Goal: Complete application form: Complete application form

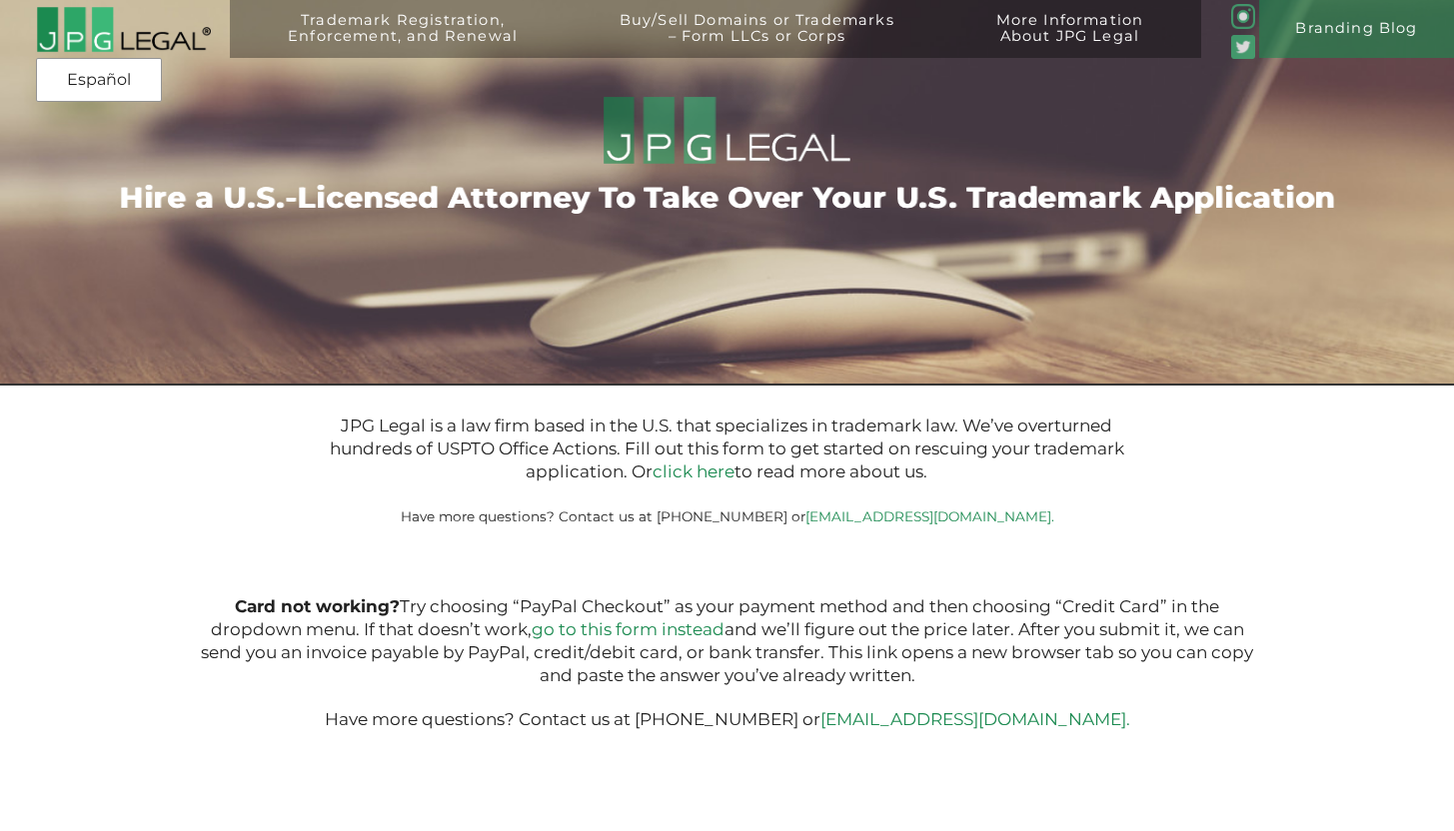
type input "$399.00"
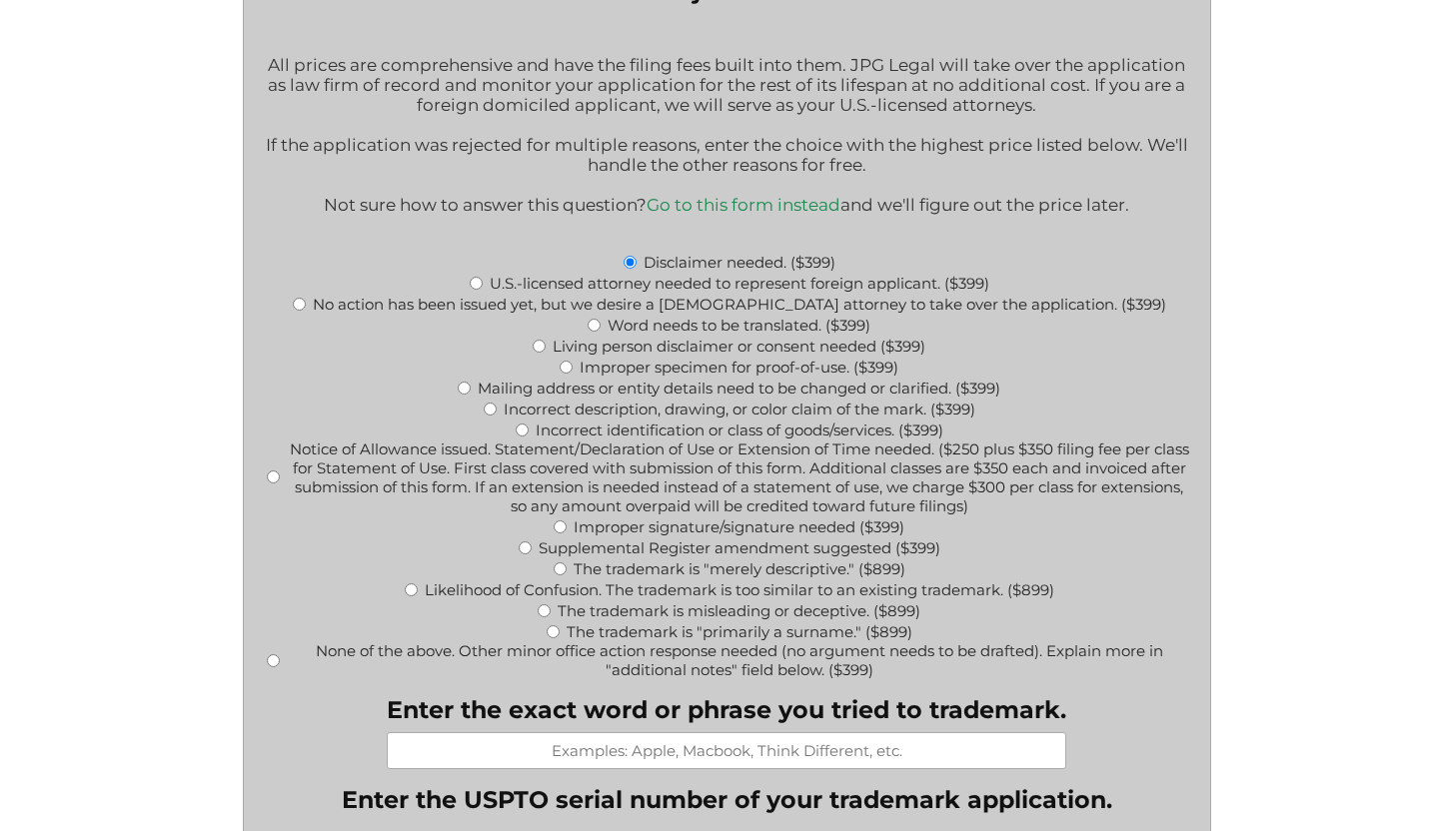
scroll to position [712, 0]
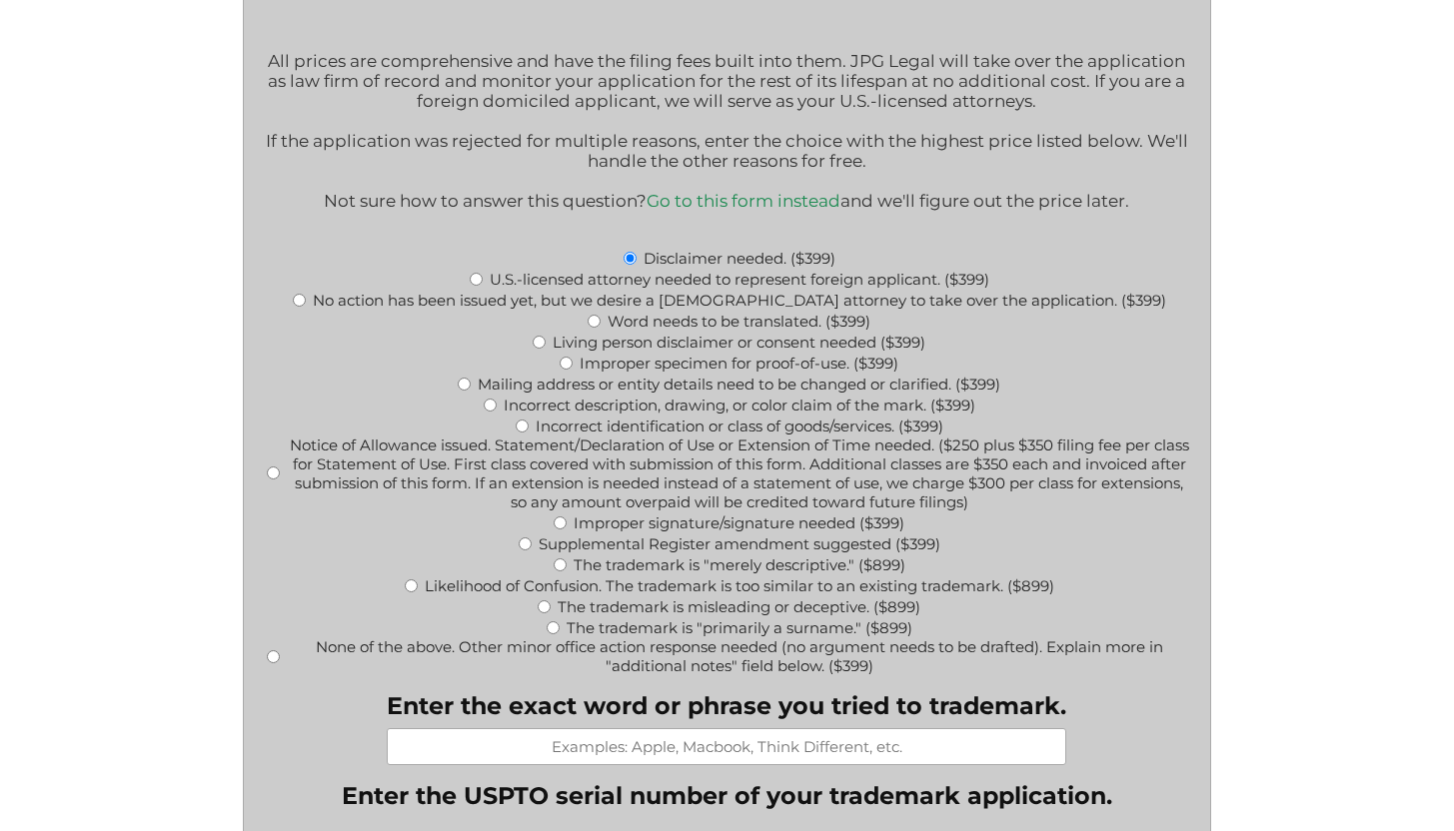
click at [409, 593] on input "Likelihood of Confusion. The trademark is too similar to an existing trademark.…" at bounding box center [411, 586] width 13 height 13
radio input "true"
type input "$899.00"
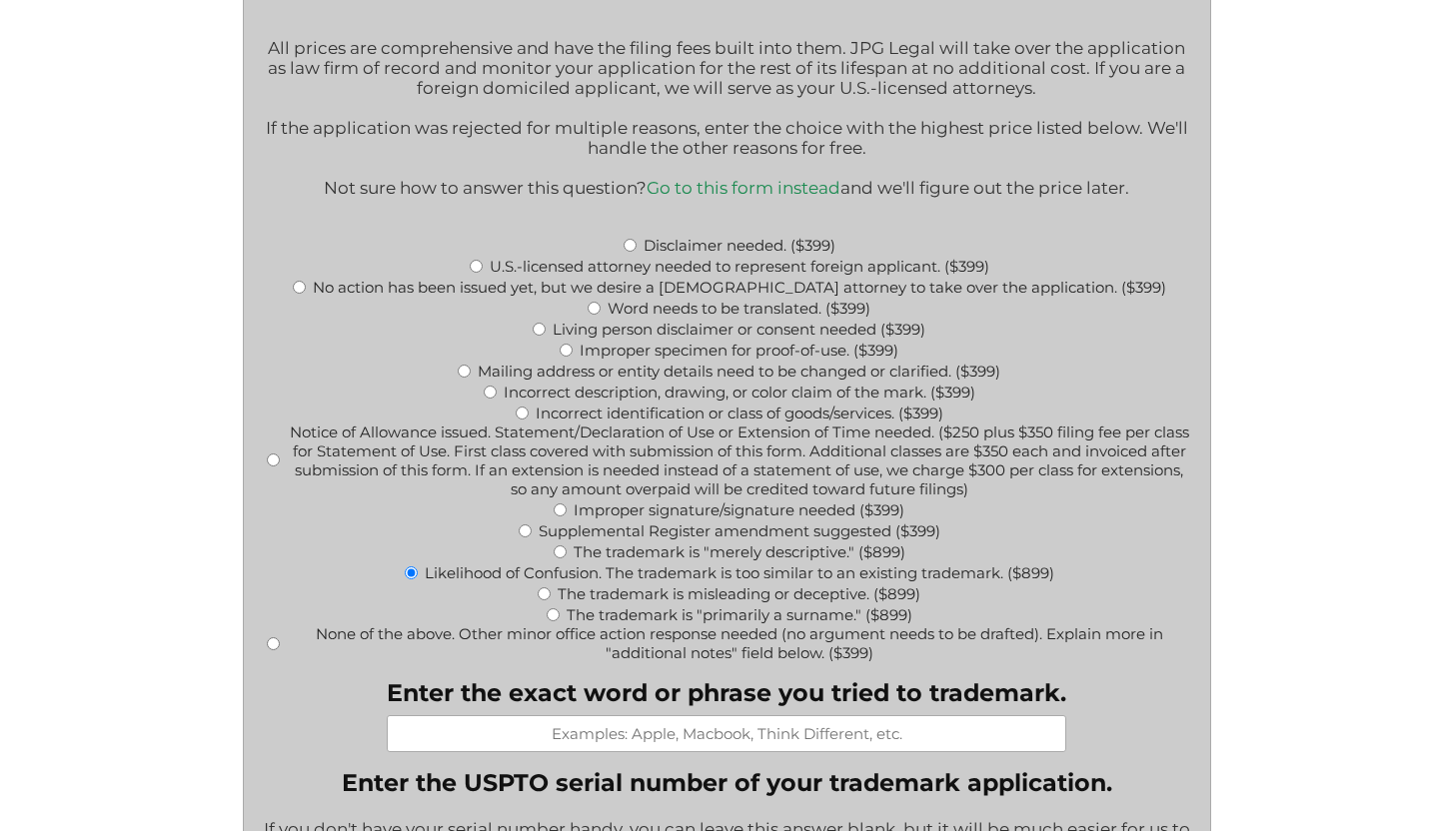
scroll to position [732, 0]
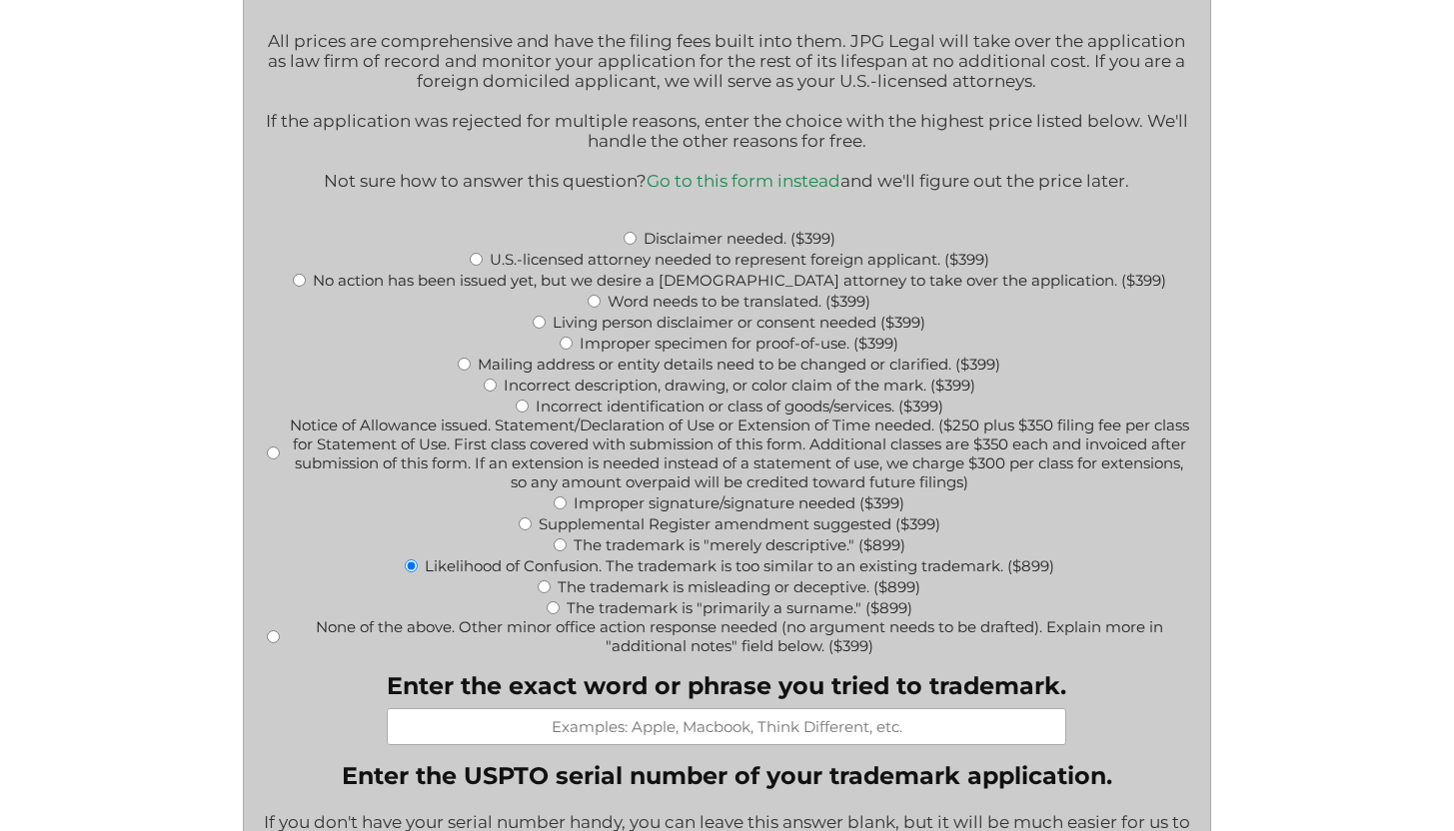
click at [602, 733] on input "Enter the exact word or phrase you tried to trademark." at bounding box center [726, 726] width 679 height 37
paste input "OOL WIZARDS SERVICE & REPAIRS"
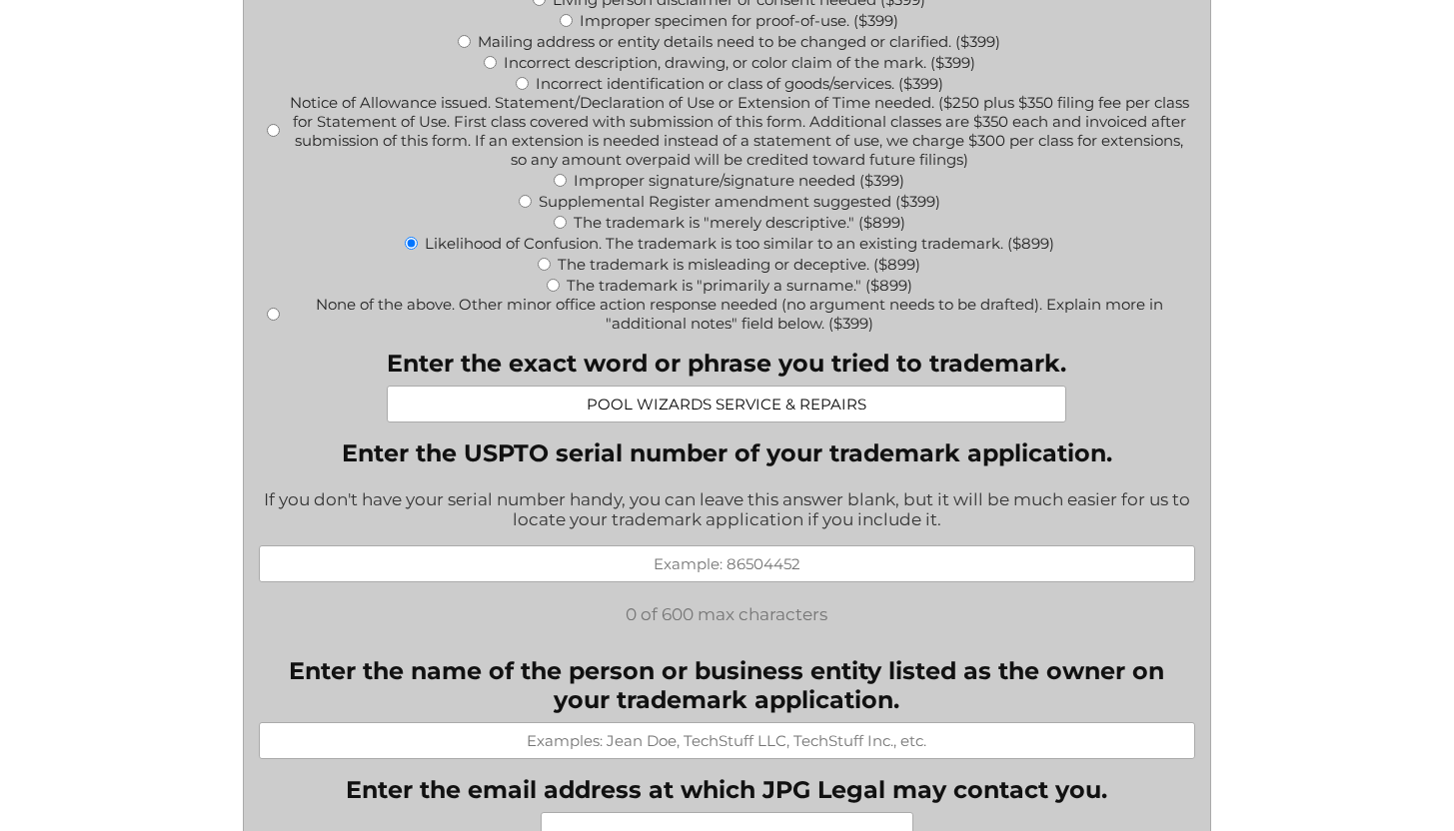
scroll to position [1071, 0]
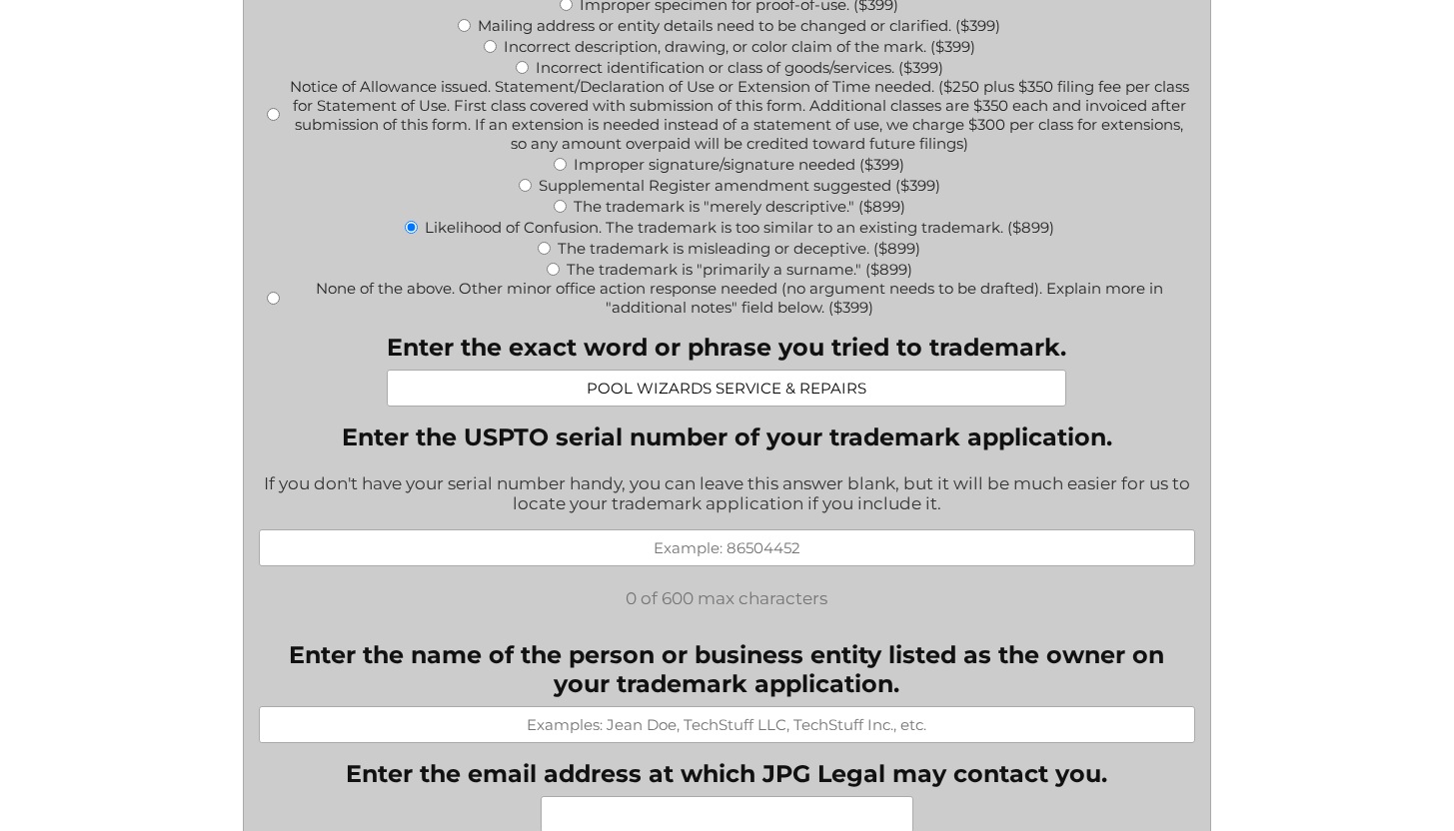
type input "POOL WIZARDS SERVICE & REPAIRS"
click at [655, 567] on input "Enter the USPTO serial number of your trademark application." at bounding box center [727, 548] width 936 height 37
paste input "99085342"
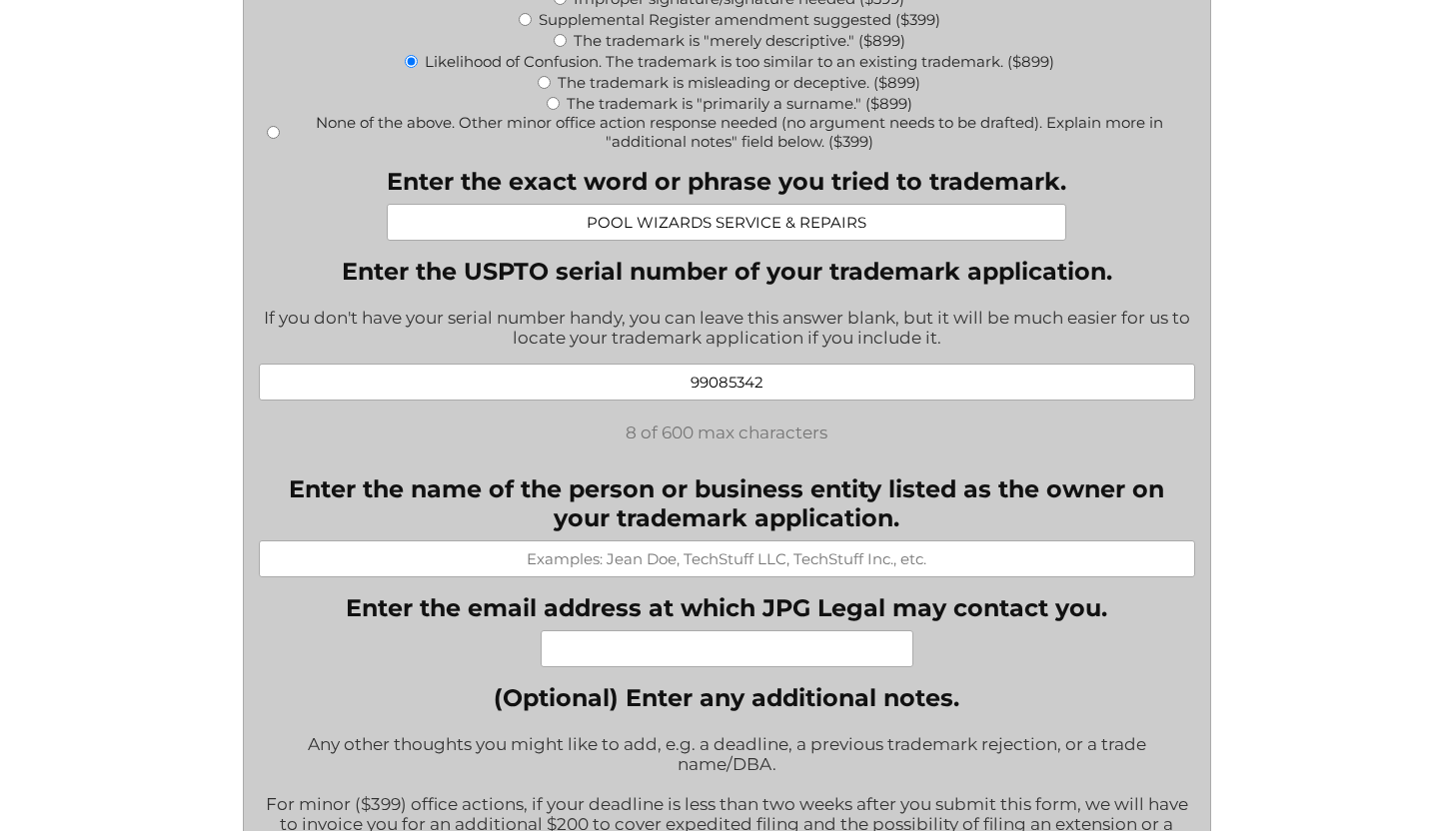
scroll to position [1240, 0]
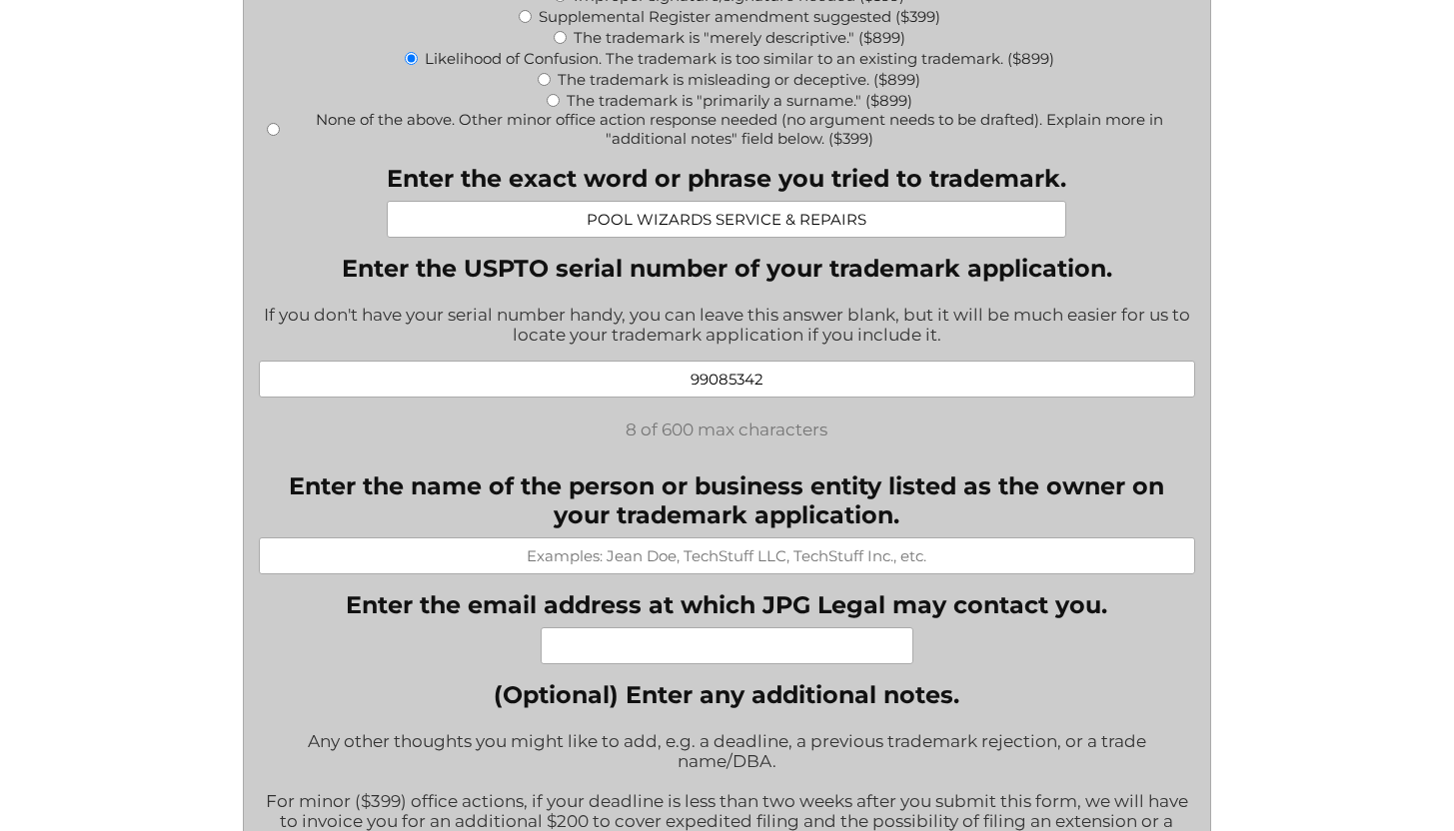
type input "99085342"
click at [732, 575] on input "Enter the name of the person or business entity listed as the owner on your tra…" at bounding box center [727, 556] width 936 height 37
paste input "Pool Wizards Services LLC"
type input "Pool Wizards Services LLC"
click at [683, 530] on label "Enter the name of the person or business entity listed as the owner on your tra…" at bounding box center [727, 501] width 936 height 58
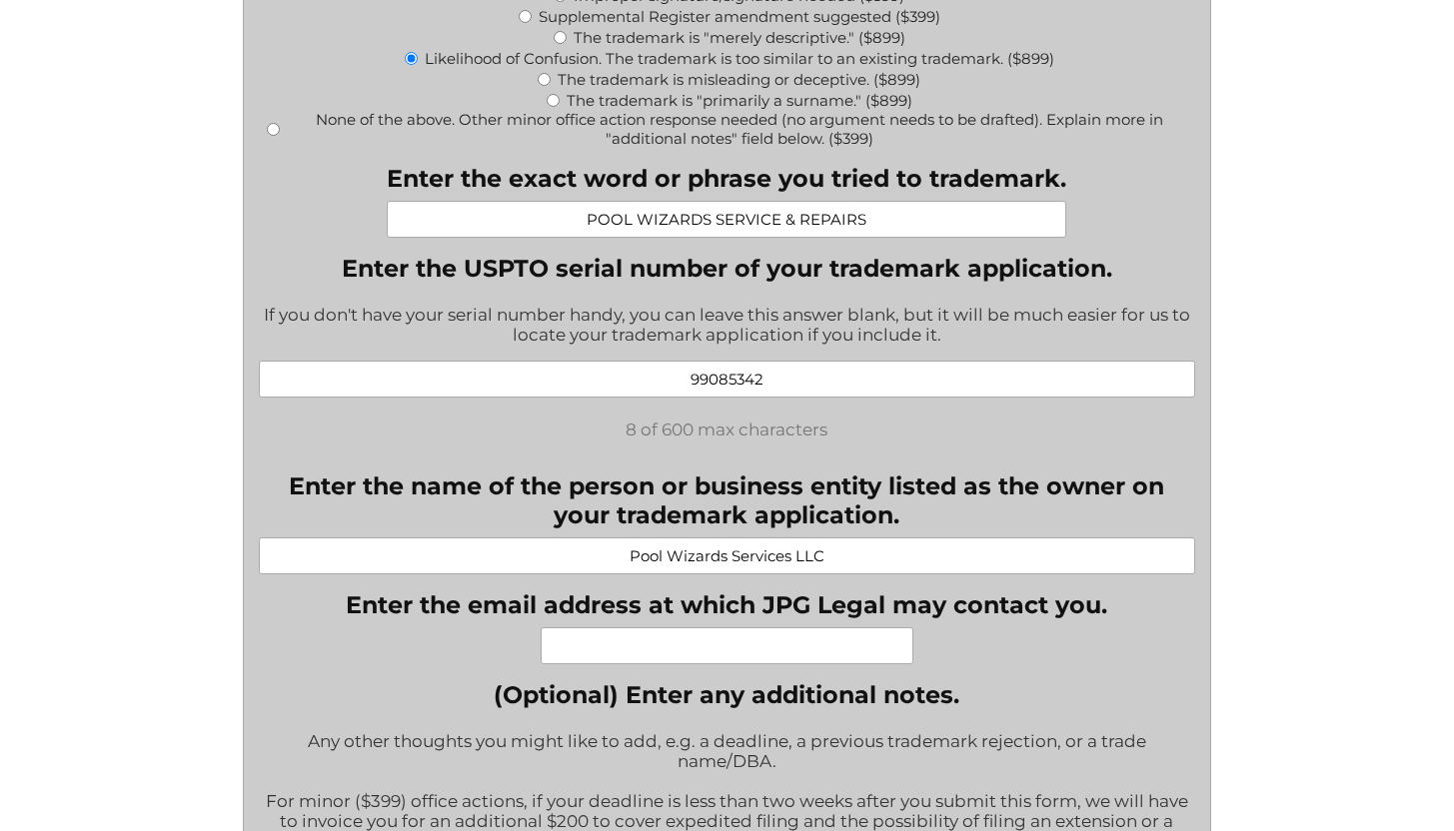
click at [683, 538] on input "Pool Wizards Services LLC" at bounding box center [727, 556] width 936 height 37
click at [683, 530] on label "Enter the name of the person or business entity listed as the owner on your tra…" at bounding box center [727, 501] width 936 height 58
click at [683, 538] on input "Pool Wizards Services LLC" at bounding box center [727, 556] width 936 height 37
click at [683, 530] on label "Enter the name of the person or business entity listed as the owner on your tra…" at bounding box center [727, 501] width 936 height 58
click at [683, 538] on input "Pool Wizards Services LLC" at bounding box center [727, 556] width 936 height 37
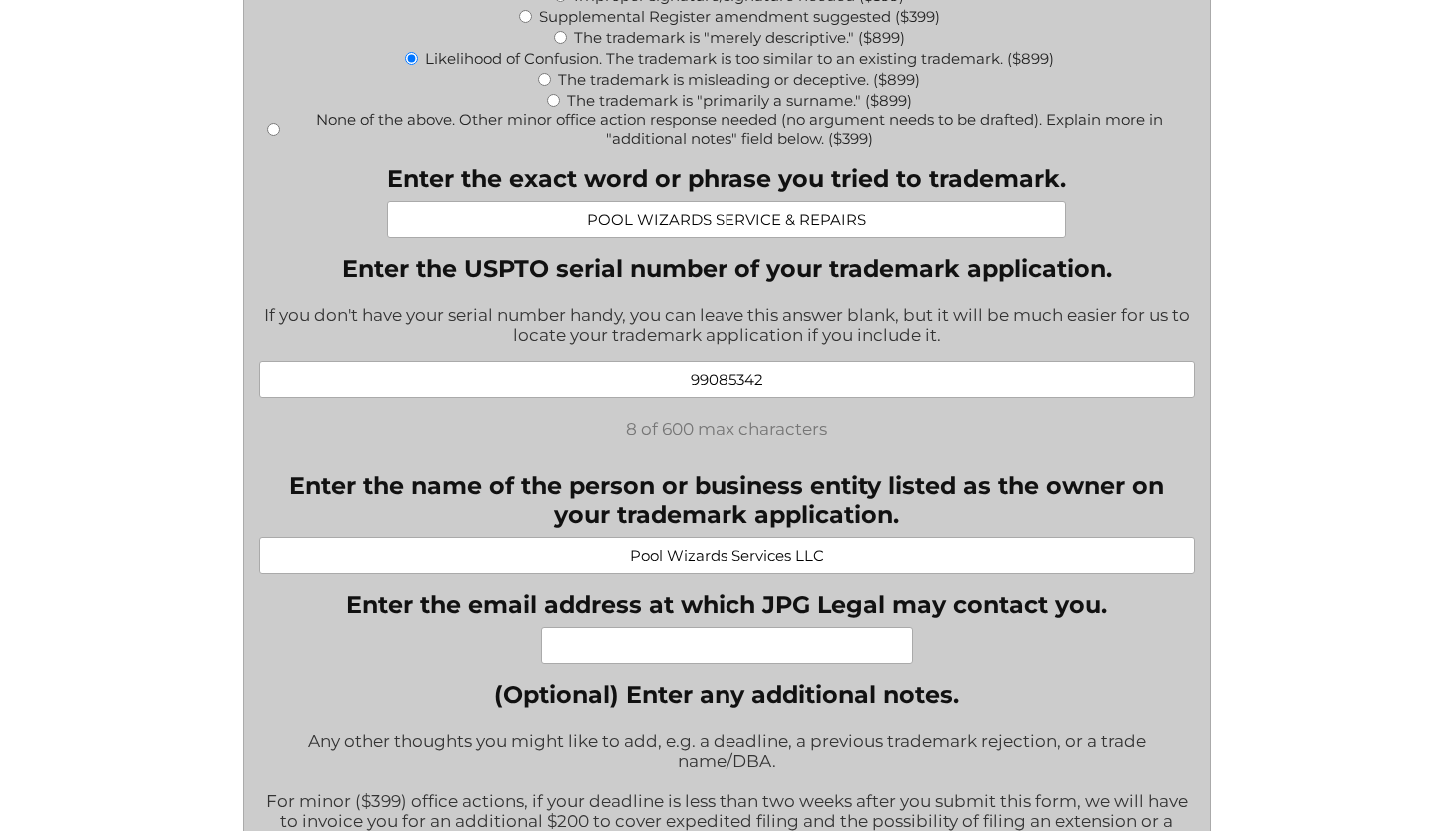
click at [794, 619] on label "Enter the email address at which JPG Legal may contact you. *" at bounding box center [726, 605] width 761 height 29
click at [794, 627] on input "Enter the email address at which JPG Legal may contact you. *" at bounding box center [727, 645] width 373 height 37
paste input "[PERSON_NAME][EMAIL_ADDRESS][DOMAIN_NAME]"
type input "[PERSON_NAME][EMAIL_ADDRESS][DOMAIN_NAME]"
click at [971, 693] on div "Choose the reason why you would like us to take over your trademark application…" at bounding box center [727, 759] width 936 height 2859
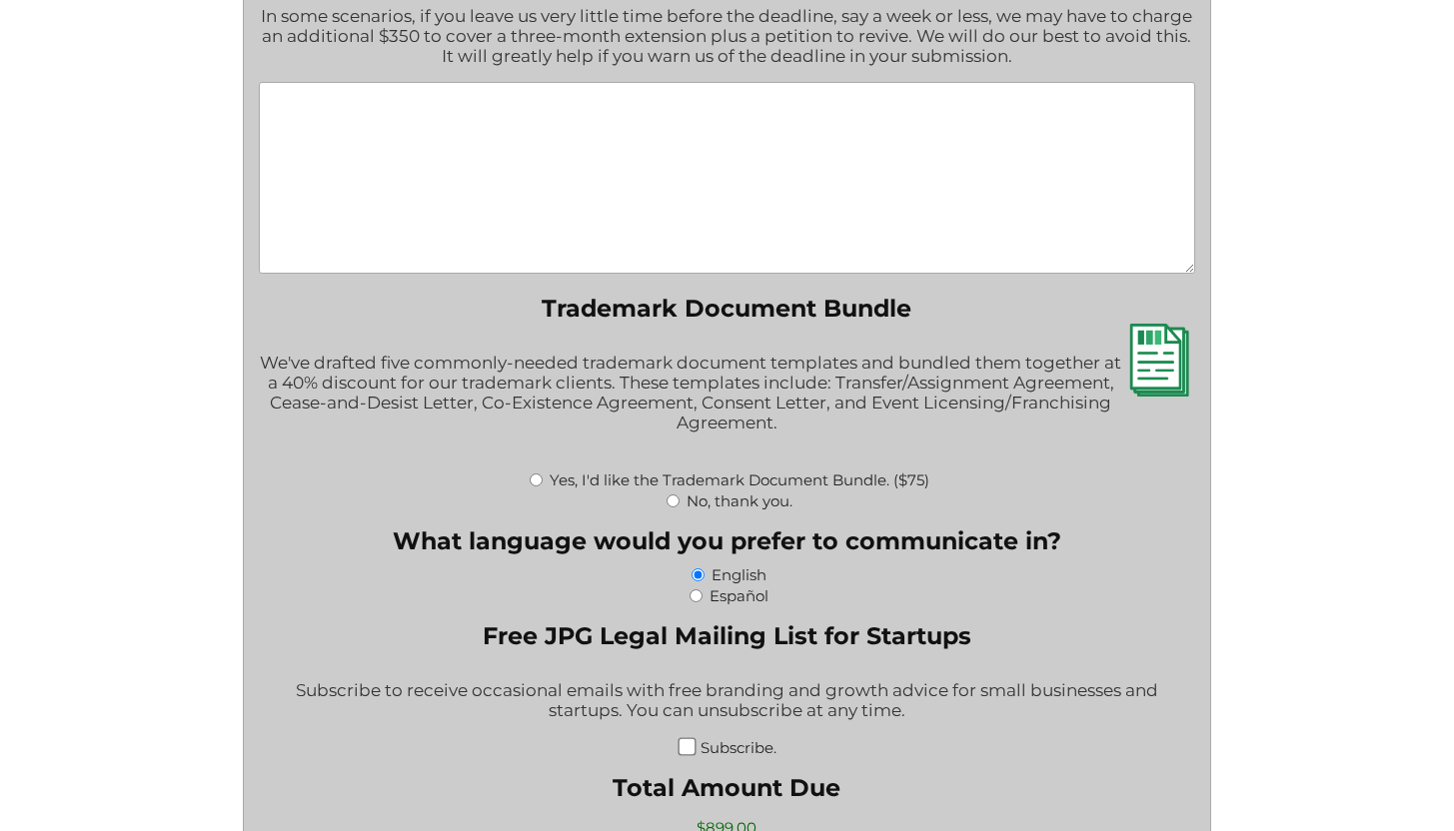
scroll to position [2186, 0]
click at [671, 507] on input "No, thank you." at bounding box center [672, 500] width 13 height 13
radio input "true"
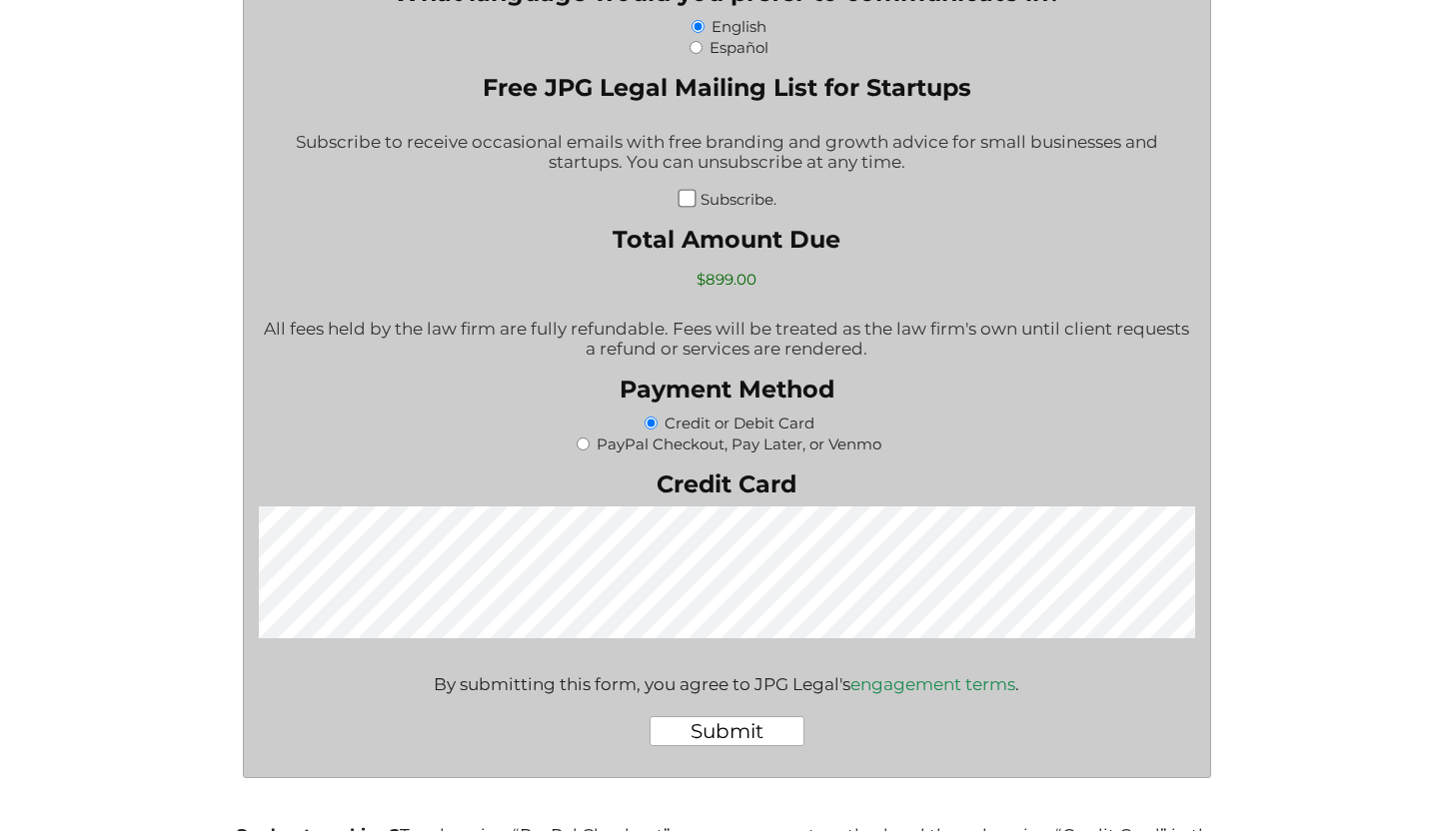
scroll to position [2740, 0]
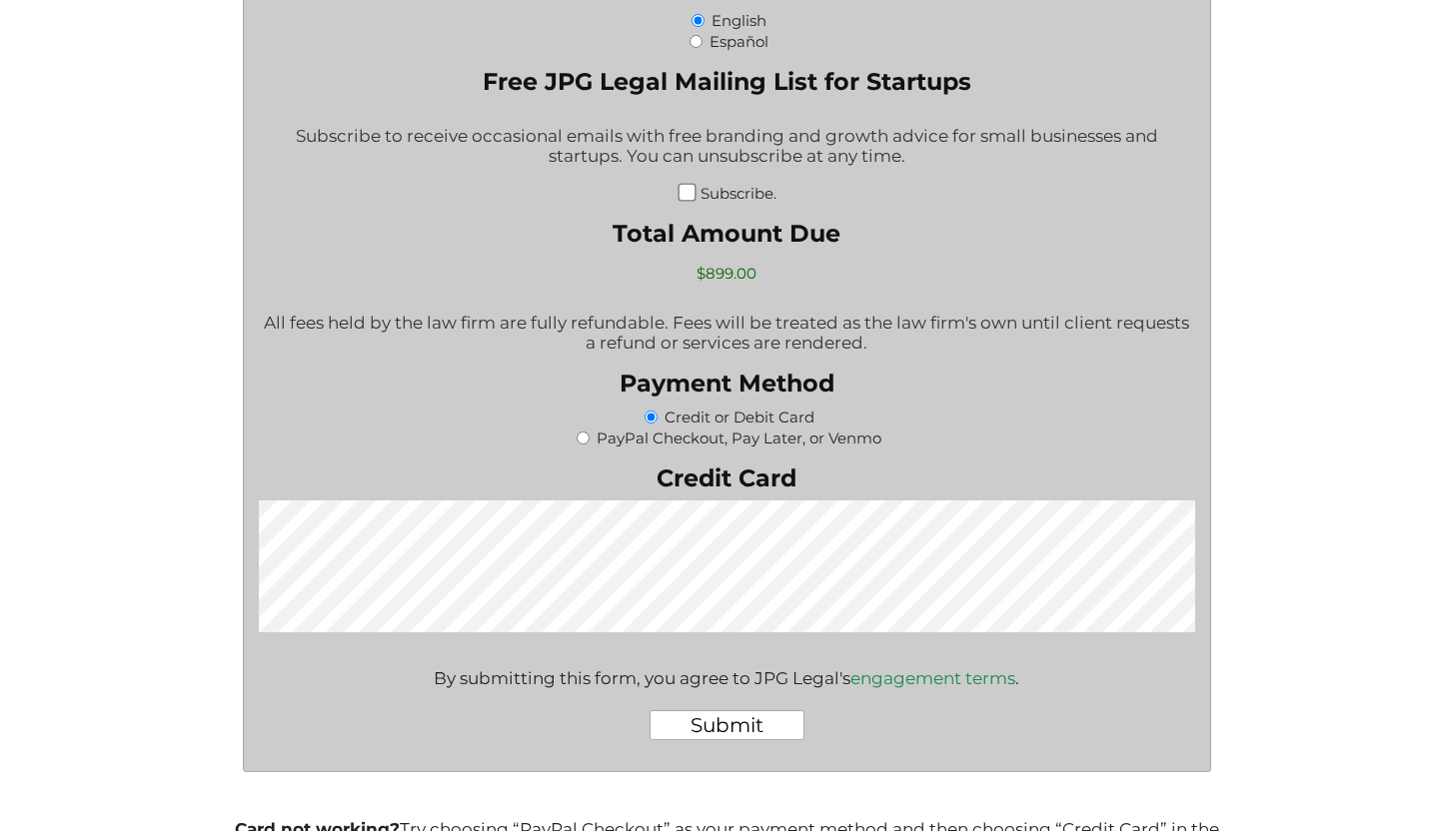
click at [974, 756] on div "Submit" at bounding box center [727, 725] width 936 height 62
click at [794, 740] on input "Submit" at bounding box center [726, 725] width 155 height 30
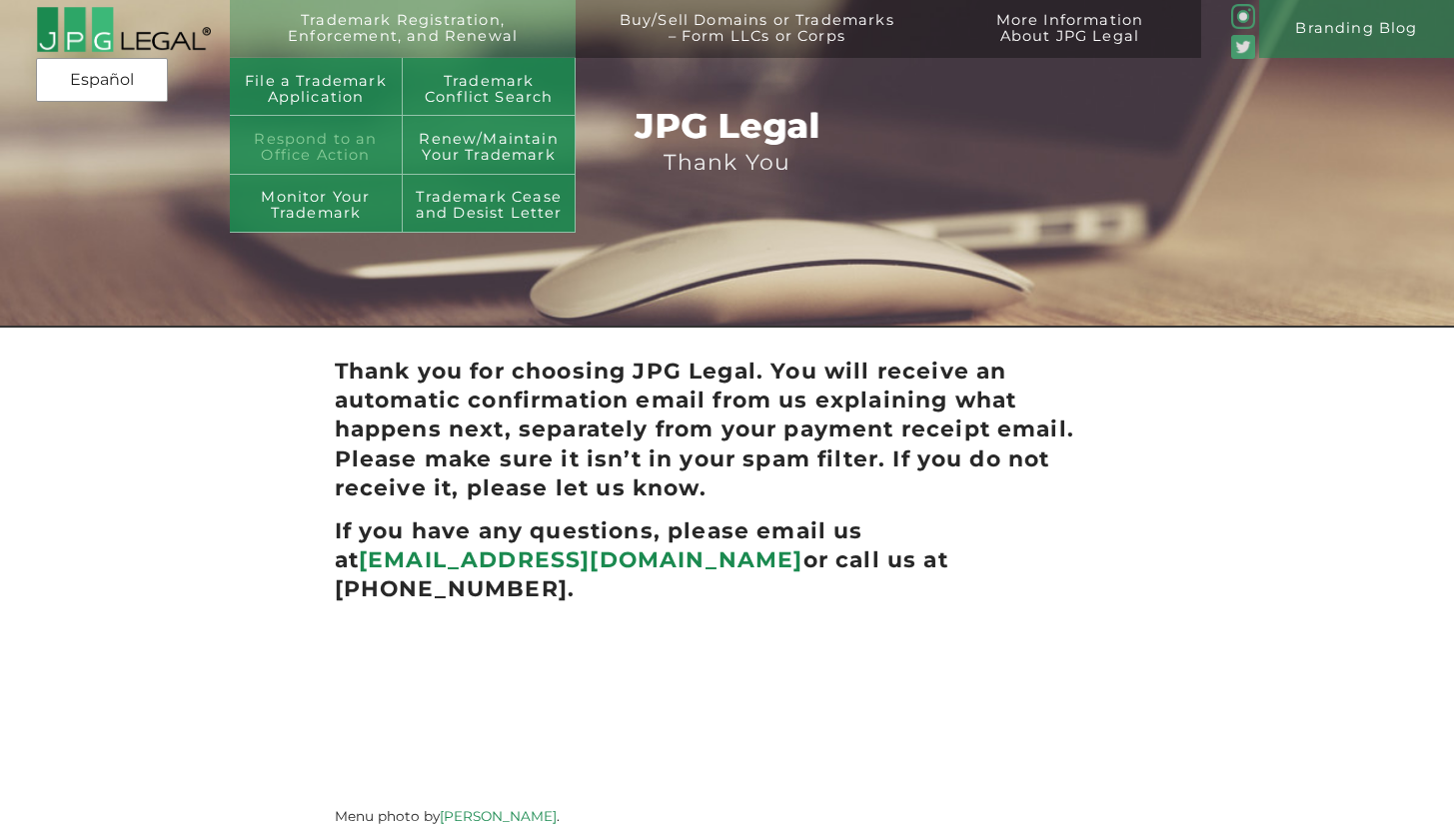
click at [356, 149] on link "Respond to an Office Action" at bounding box center [316, 145] width 173 height 58
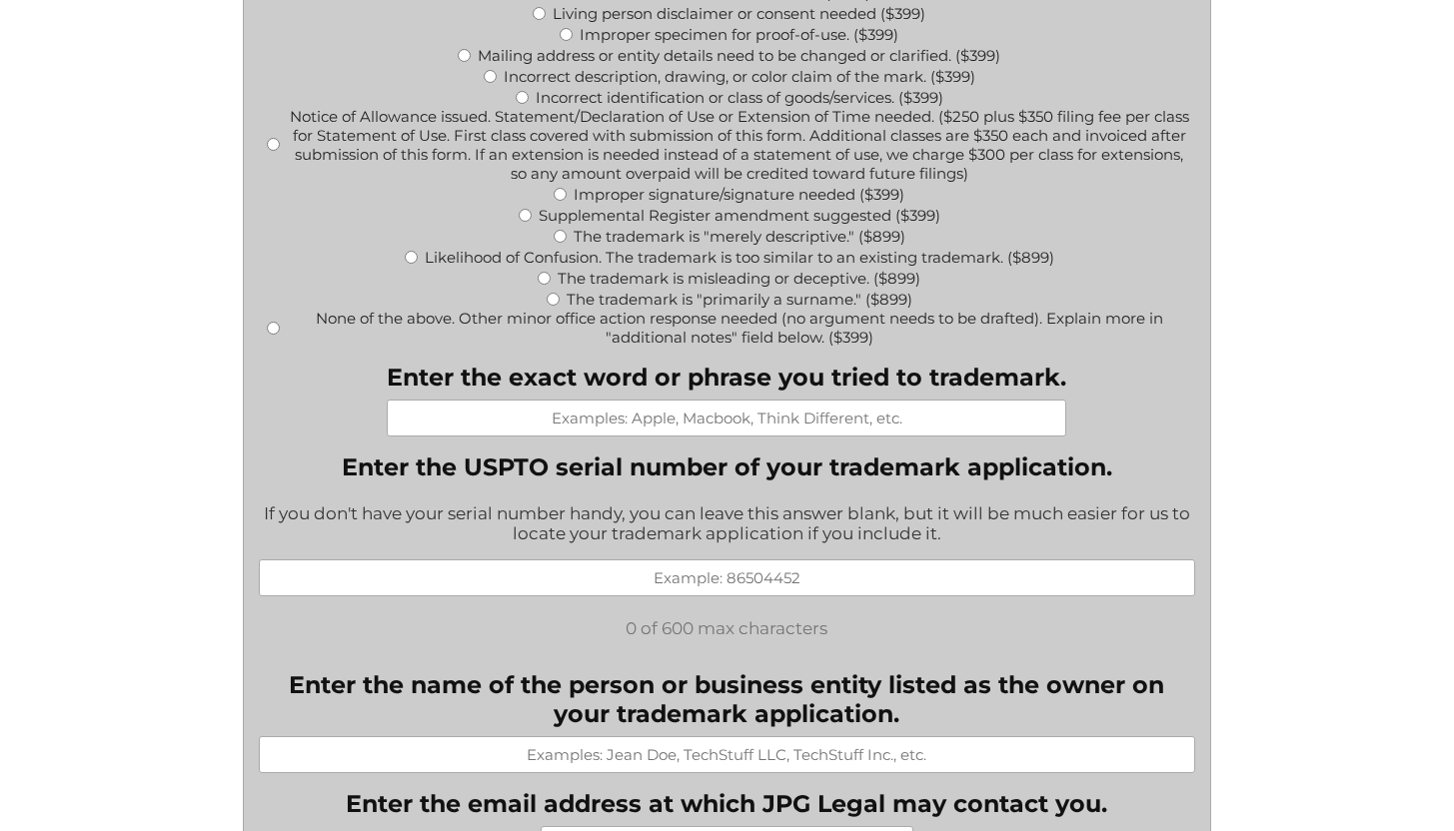
scroll to position [1046, 0]
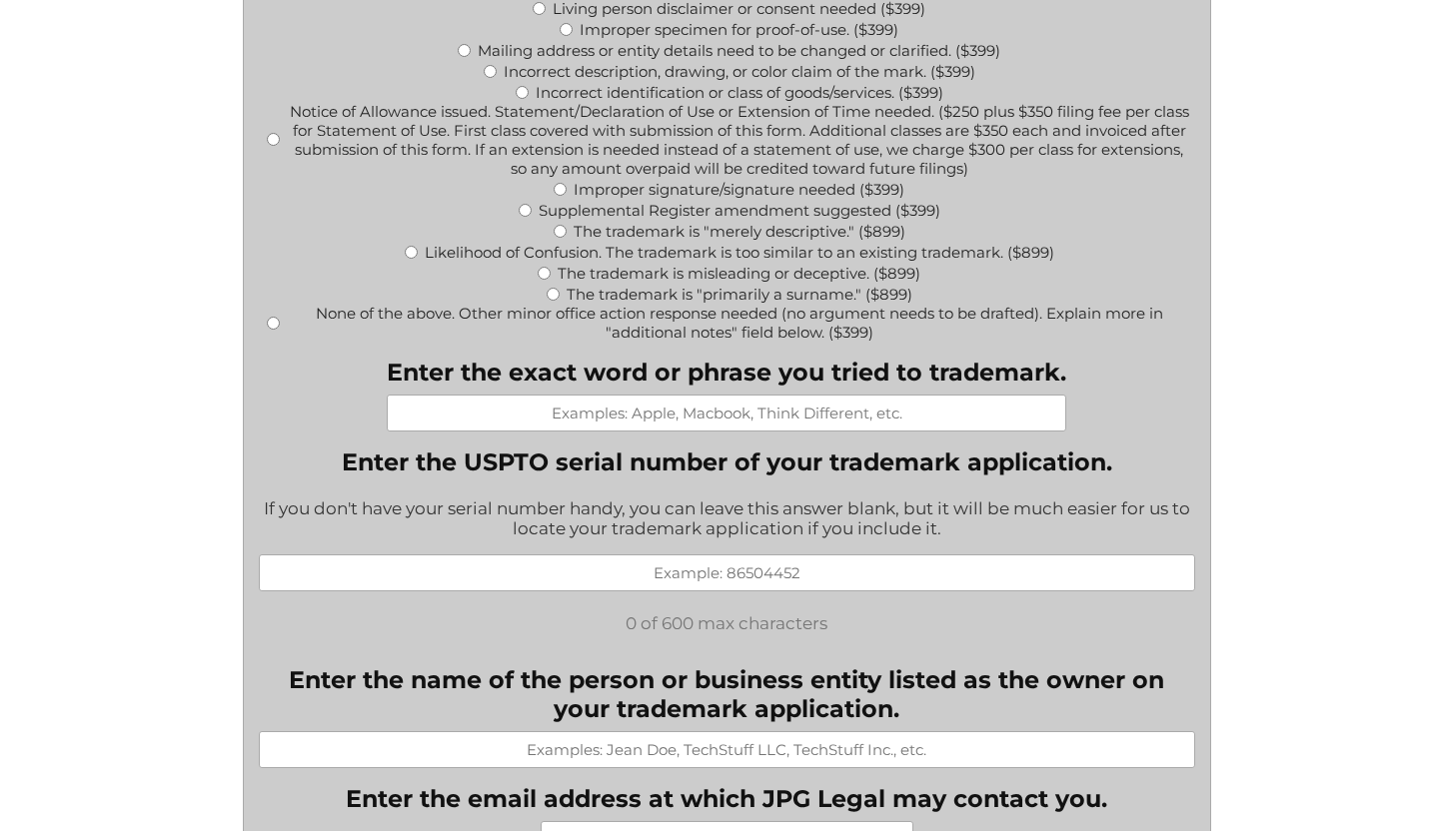
click at [773, 431] on input "Enter the exact word or phrase you tried to trademark." at bounding box center [726, 413] width 679 height 37
type input "POOL WIZARDS"
click at [713, 586] on input "Enter the USPTO serial number of your trademark application." at bounding box center [727, 573] width 936 height 37
paste input "99085297"
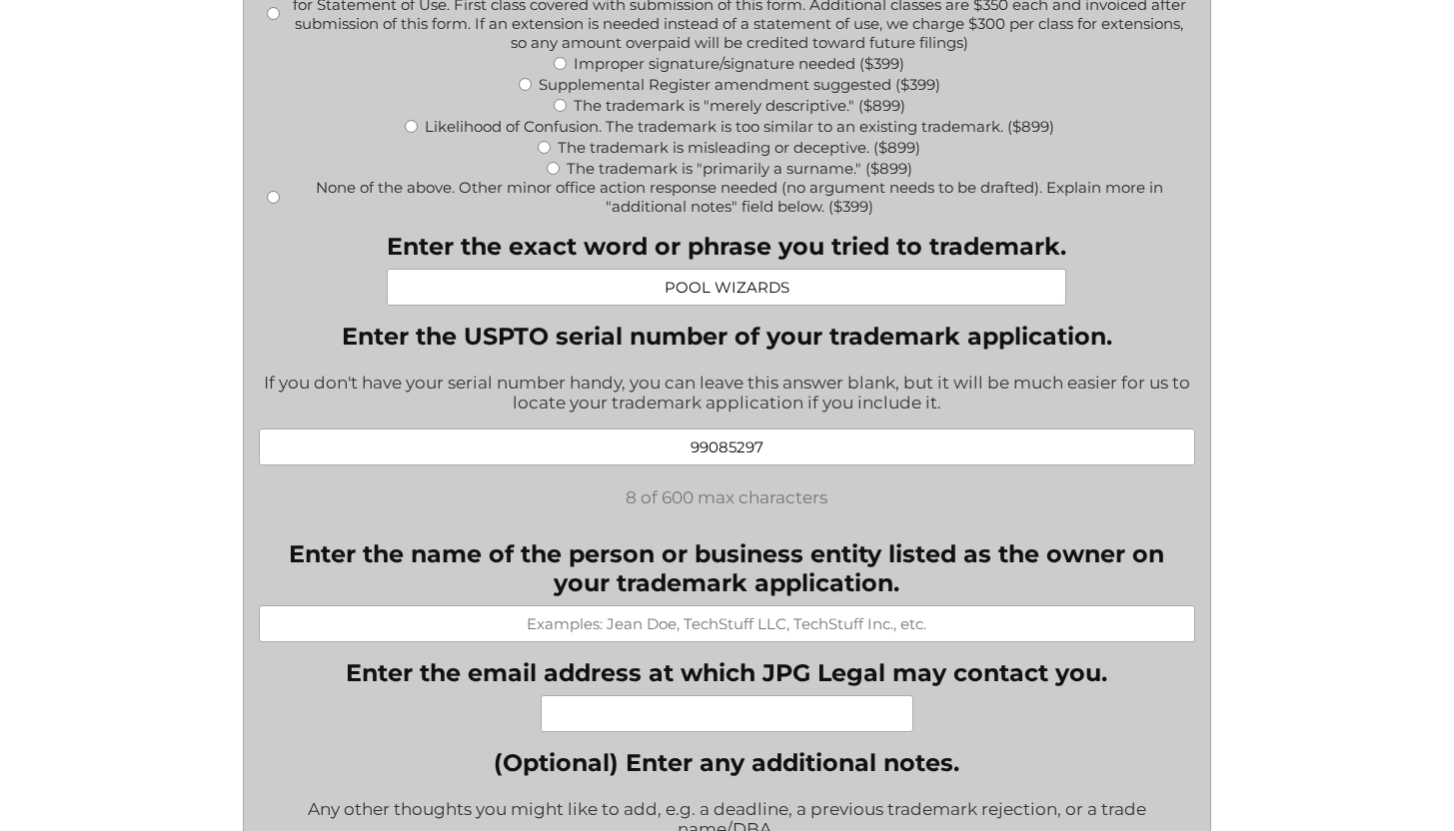
scroll to position [1179, 0]
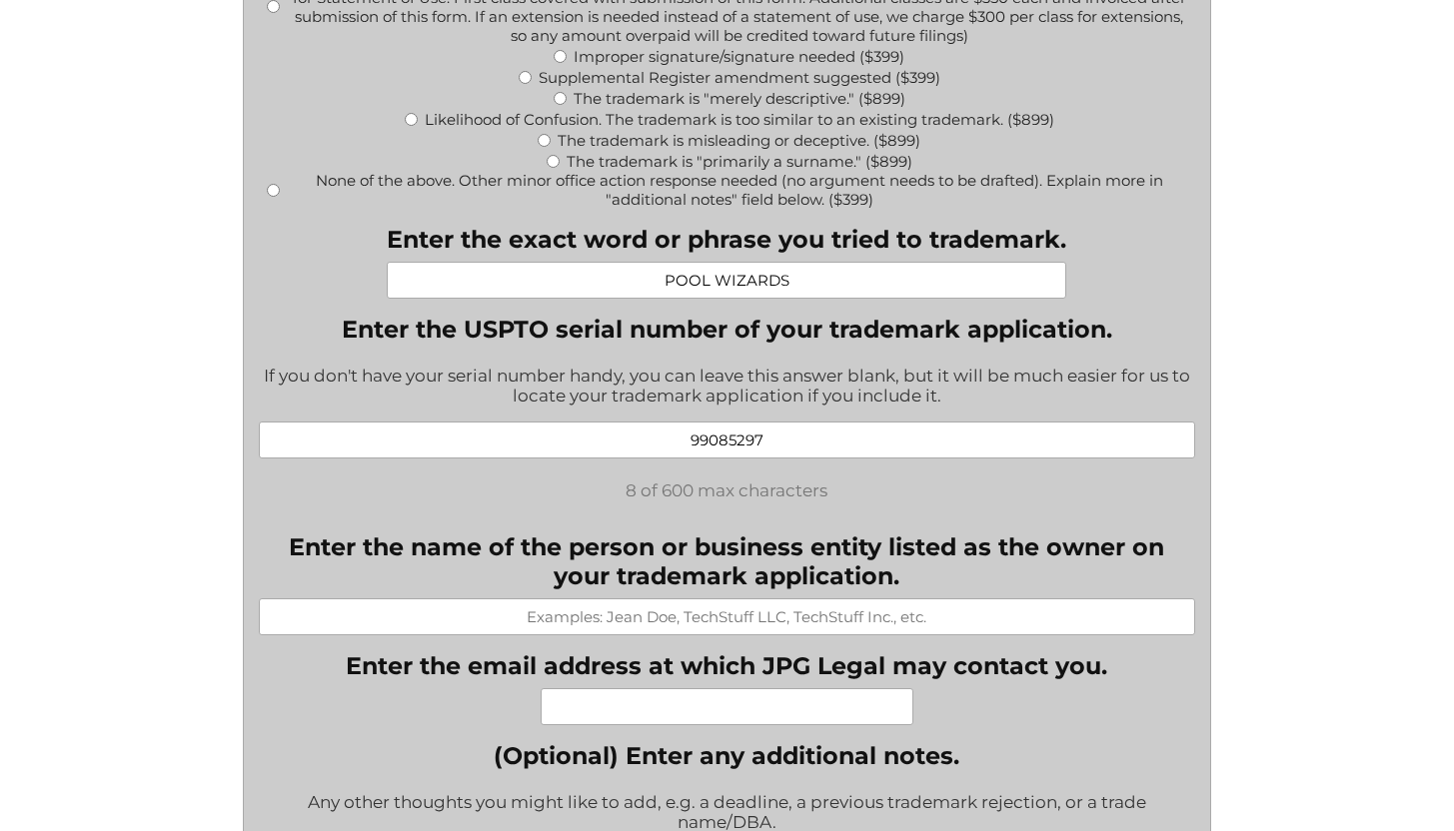
type input "99085297"
click at [727, 635] on input "Enter the name of the person or business entity listed as the owner on your tra…" at bounding box center [727, 617] width 936 height 37
paste input "Pool Wizards Services LLC"
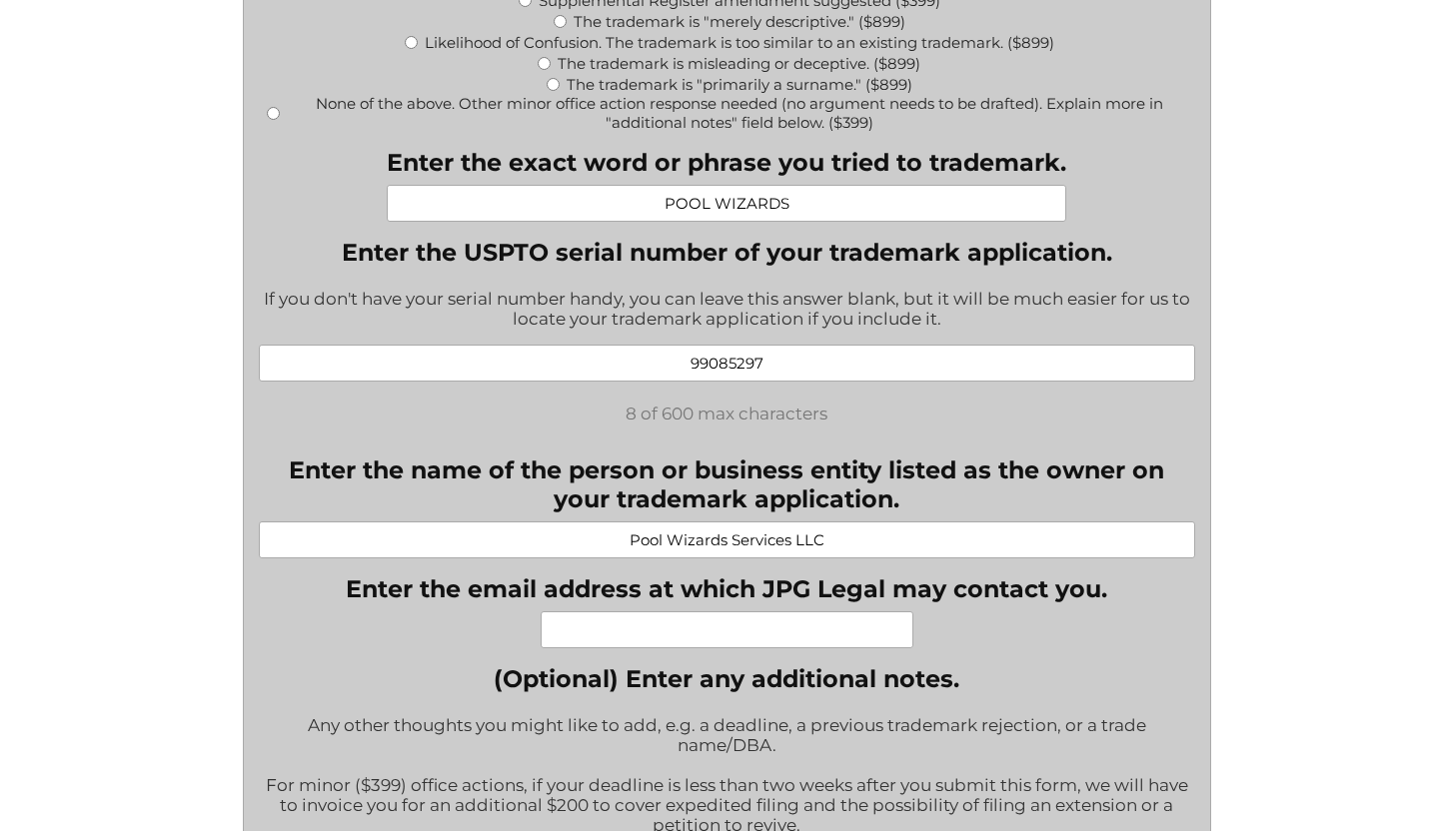
scroll to position [1261, 0]
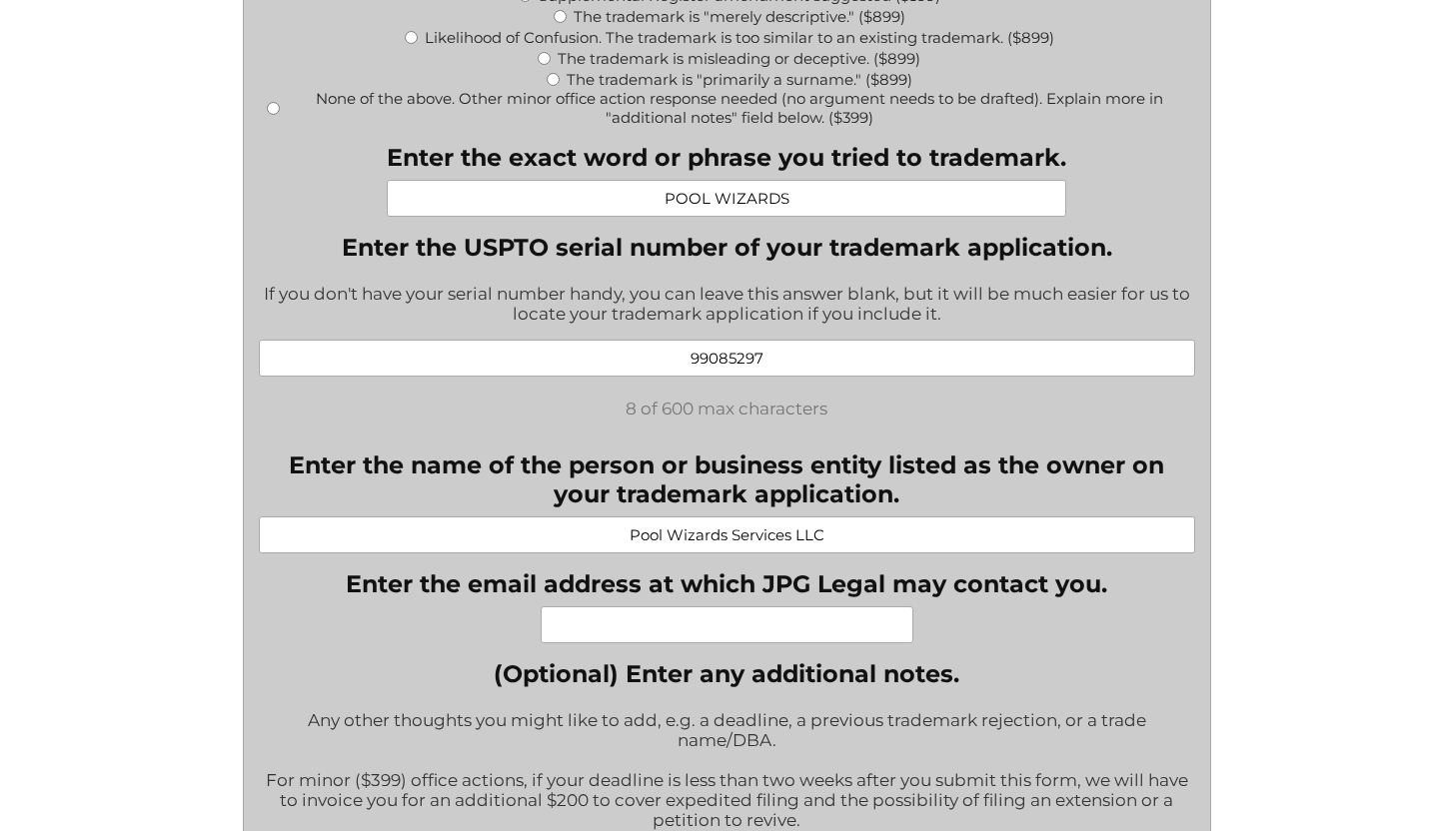
type input "Pool Wizards Services LLC"
click at [769, 643] on input "Enter the email address at which JPG Legal may contact you. *" at bounding box center [727, 624] width 373 height 37
paste input "mason@poolwizards.com"
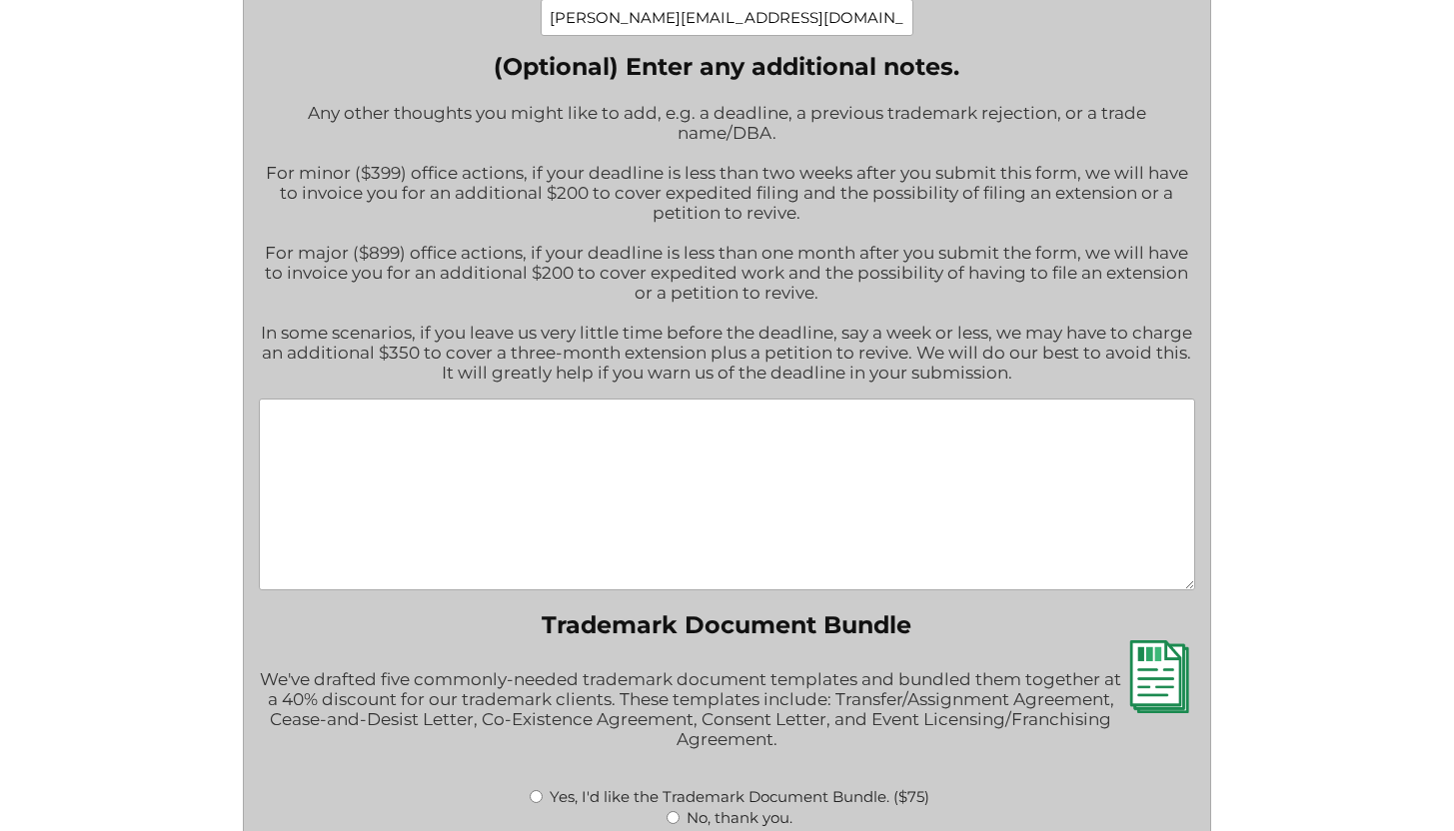
scroll to position [1920, 0]
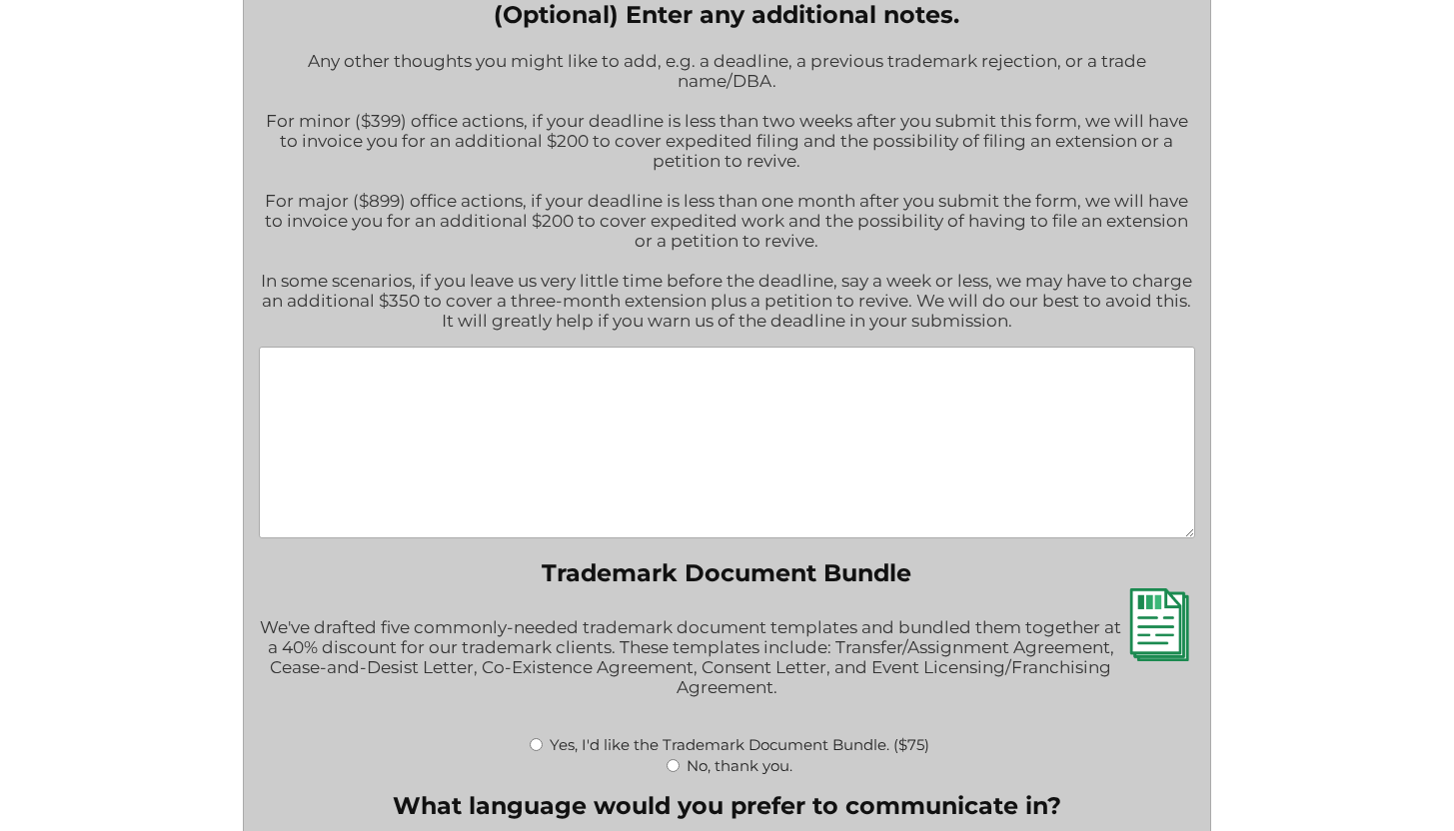
type input "mason@poolwizards.com"
click at [645, 464] on textarea "(Optional) Enter any additional notes." at bounding box center [727, 443] width 936 height 192
paste textarea "99085342"
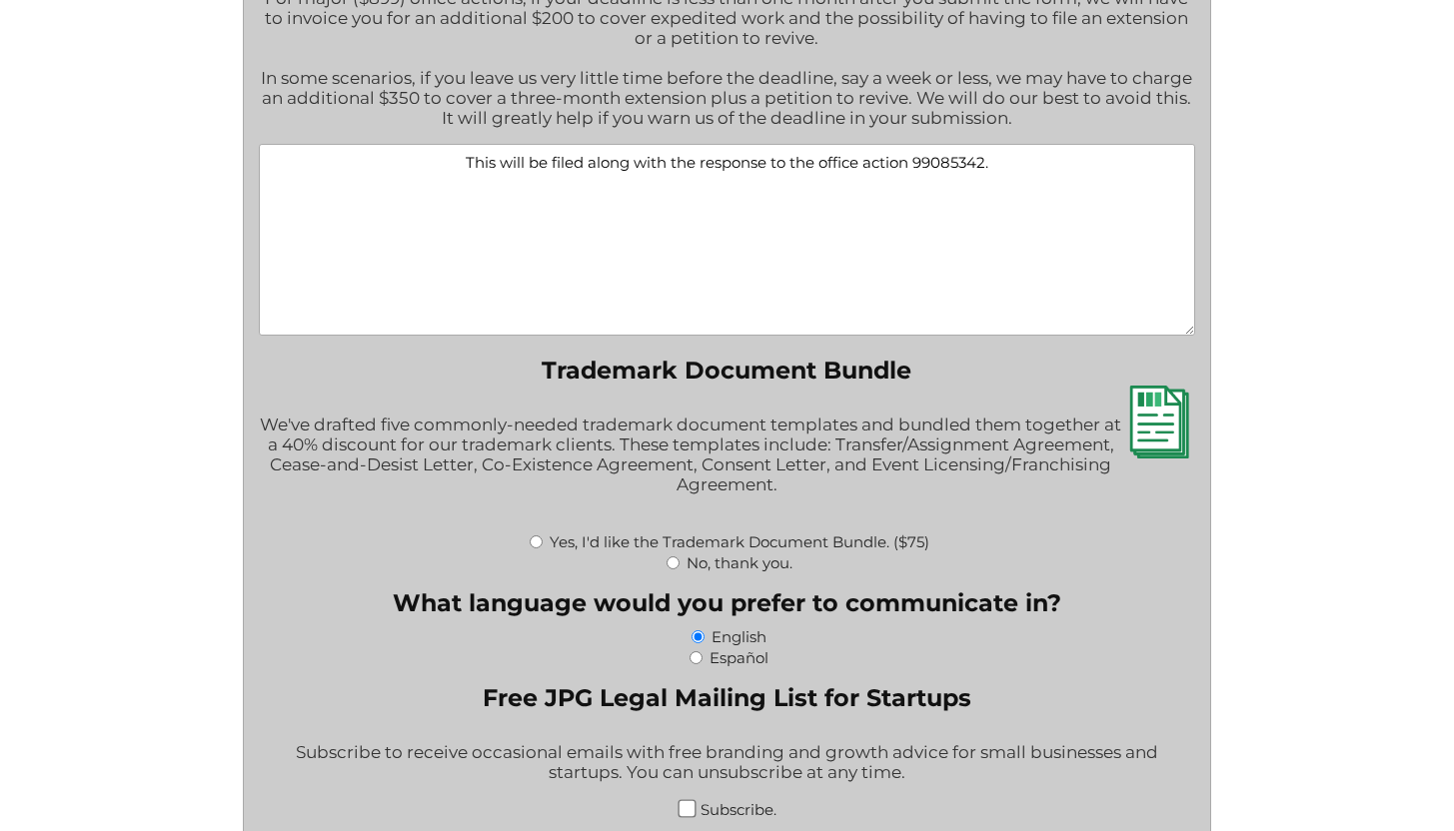
scroll to position [2128, 0]
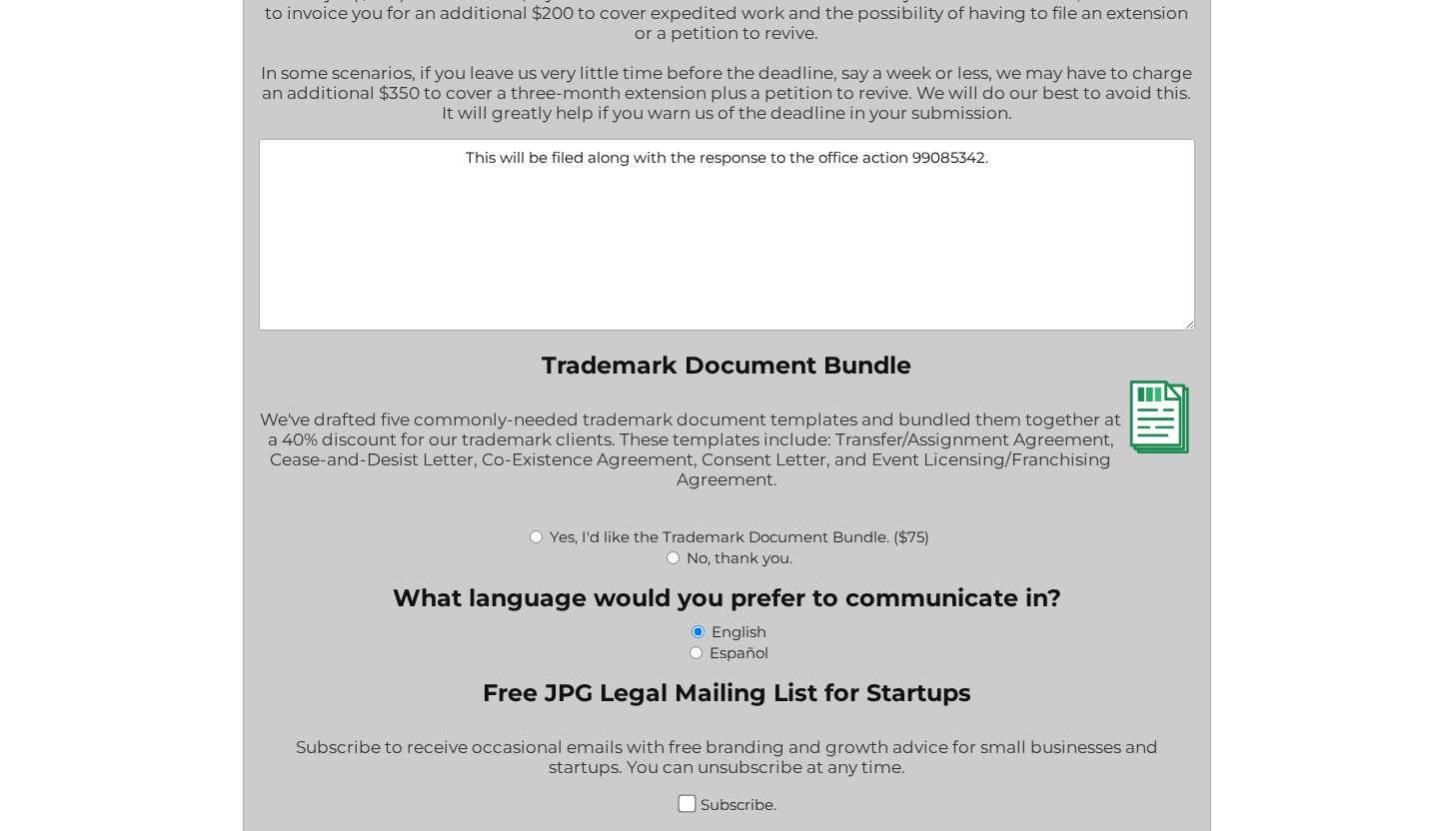
type textarea "This will be filed along with the response to the office action 99085342."
click at [666, 565] on input "No, thank you." at bounding box center [672, 558] width 13 height 13
radio input "true"
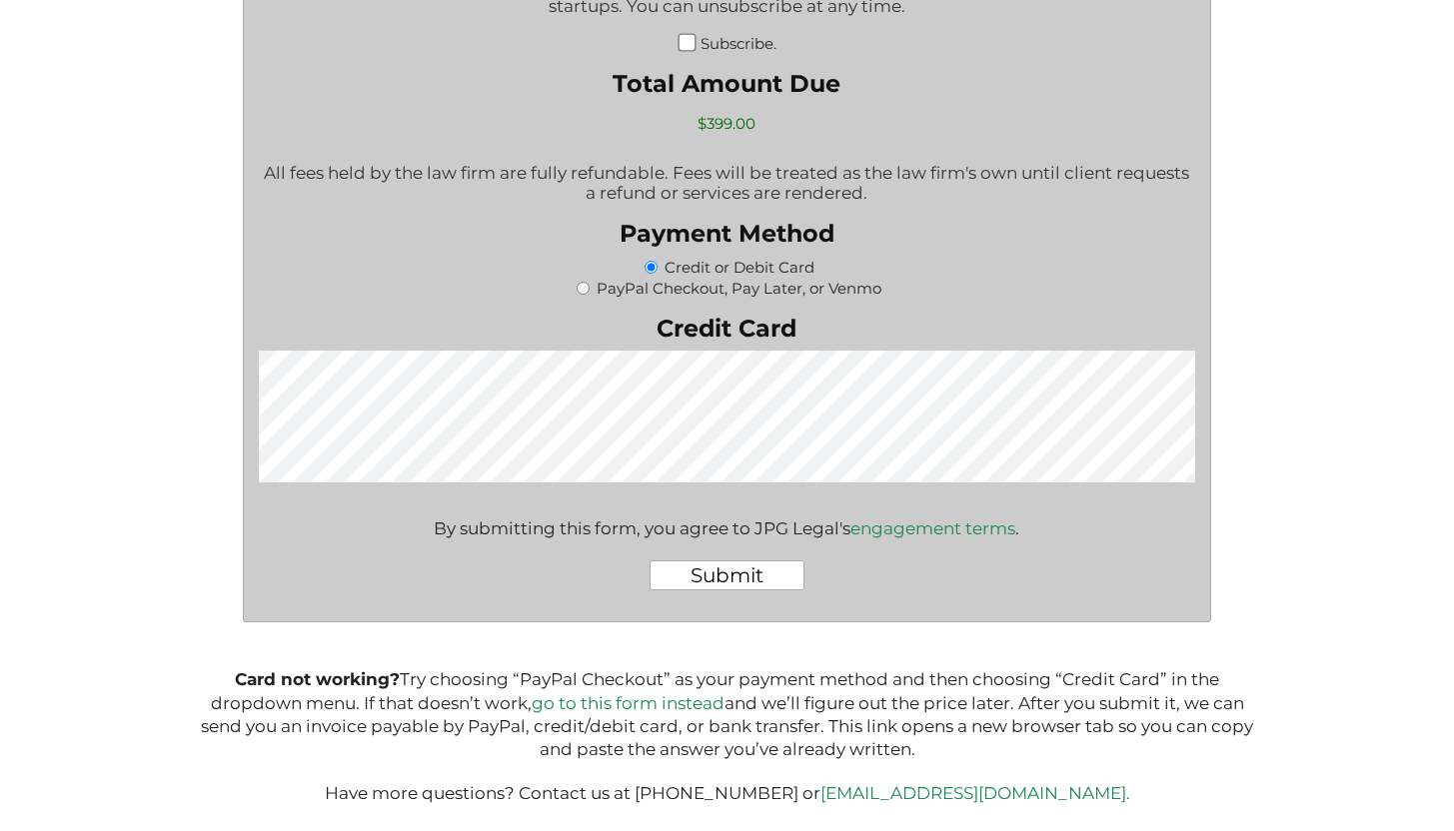
scroll to position [2936, 0]
click at [788, 577] on input "Submit" at bounding box center [726, 576] width 155 height 30
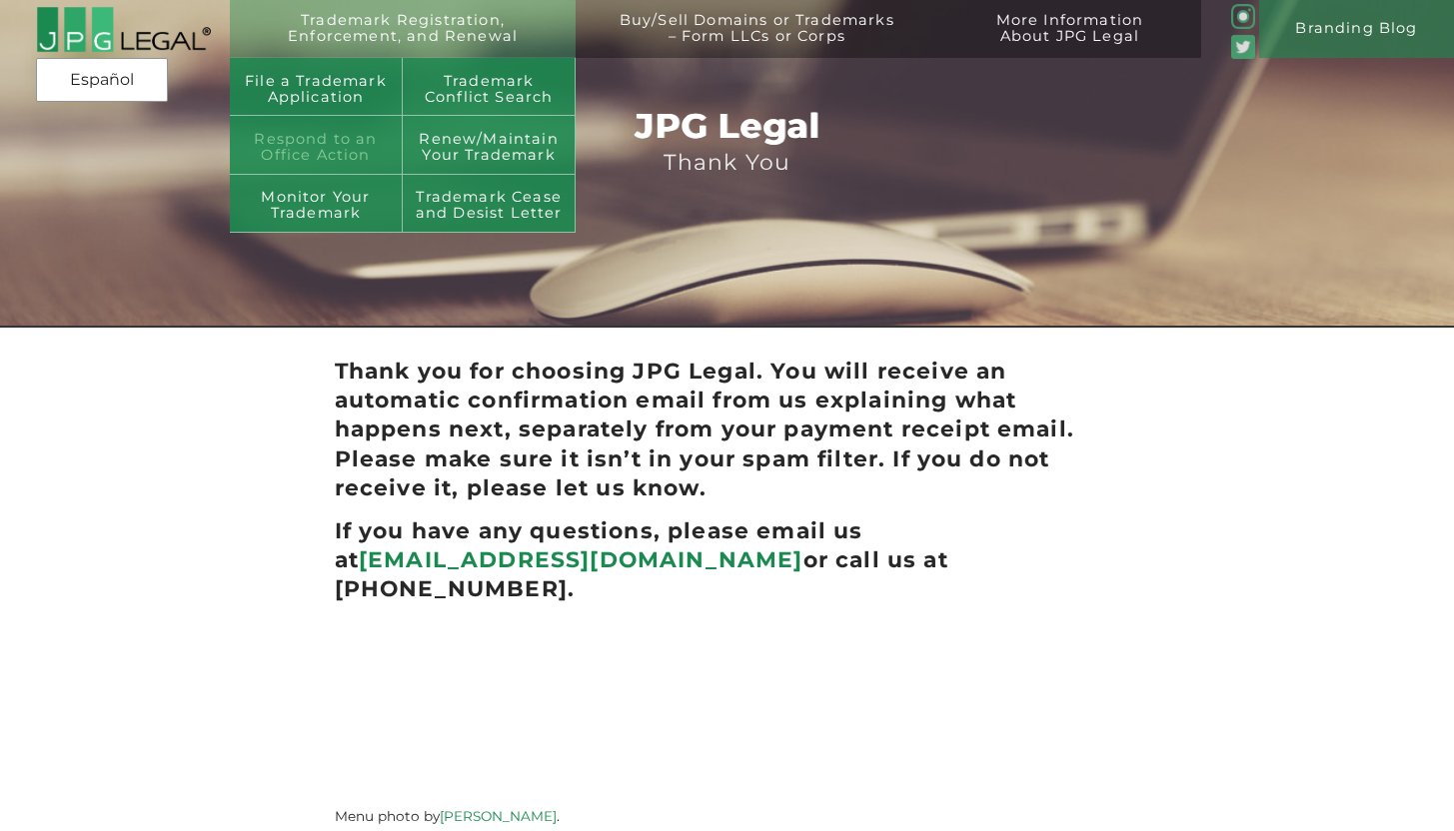
click at [367, 131] on link "Respond to an Office Action" at bounding box center [316, 145] width 173 height 58
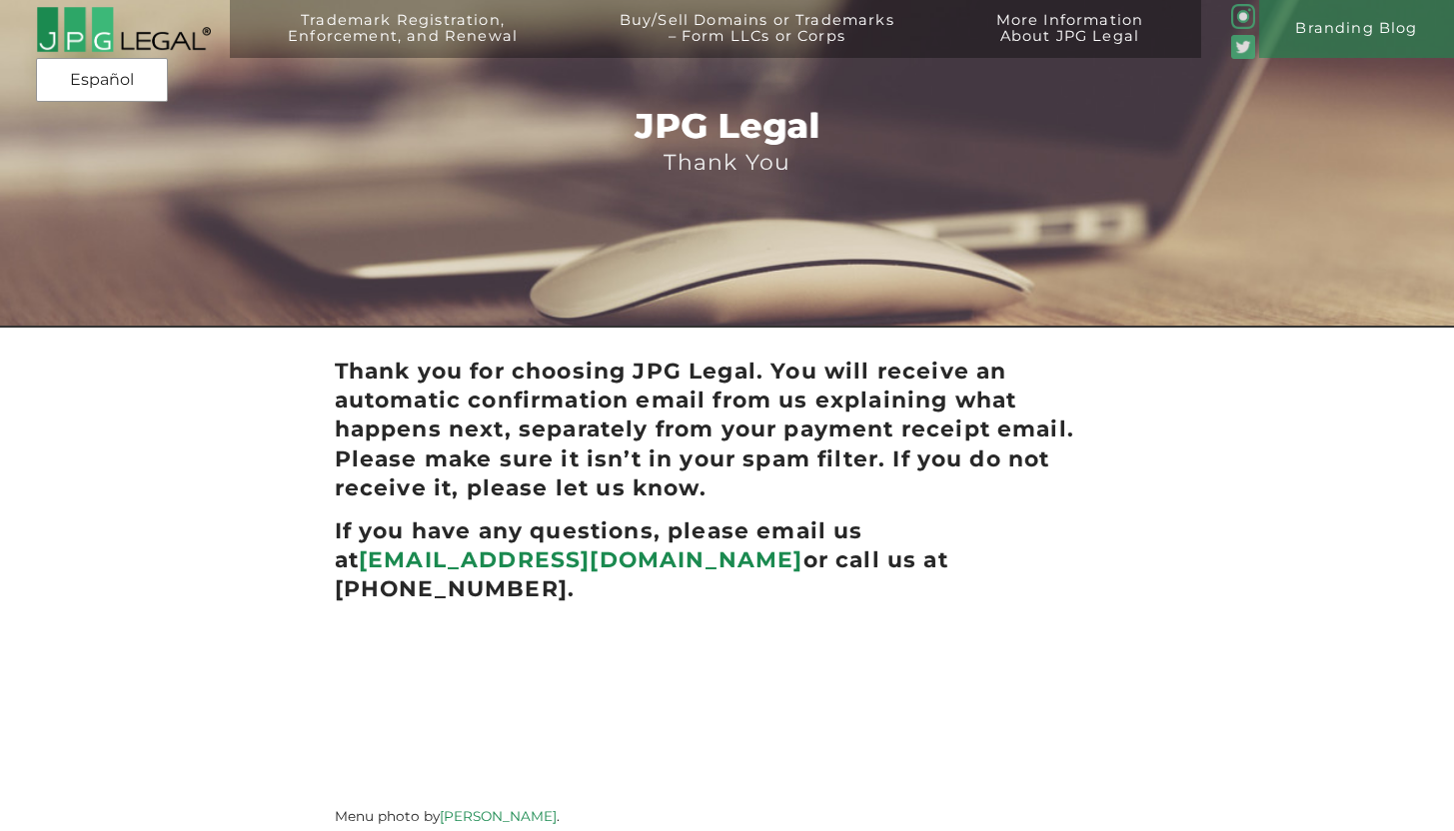
scroll to position [4, 0]
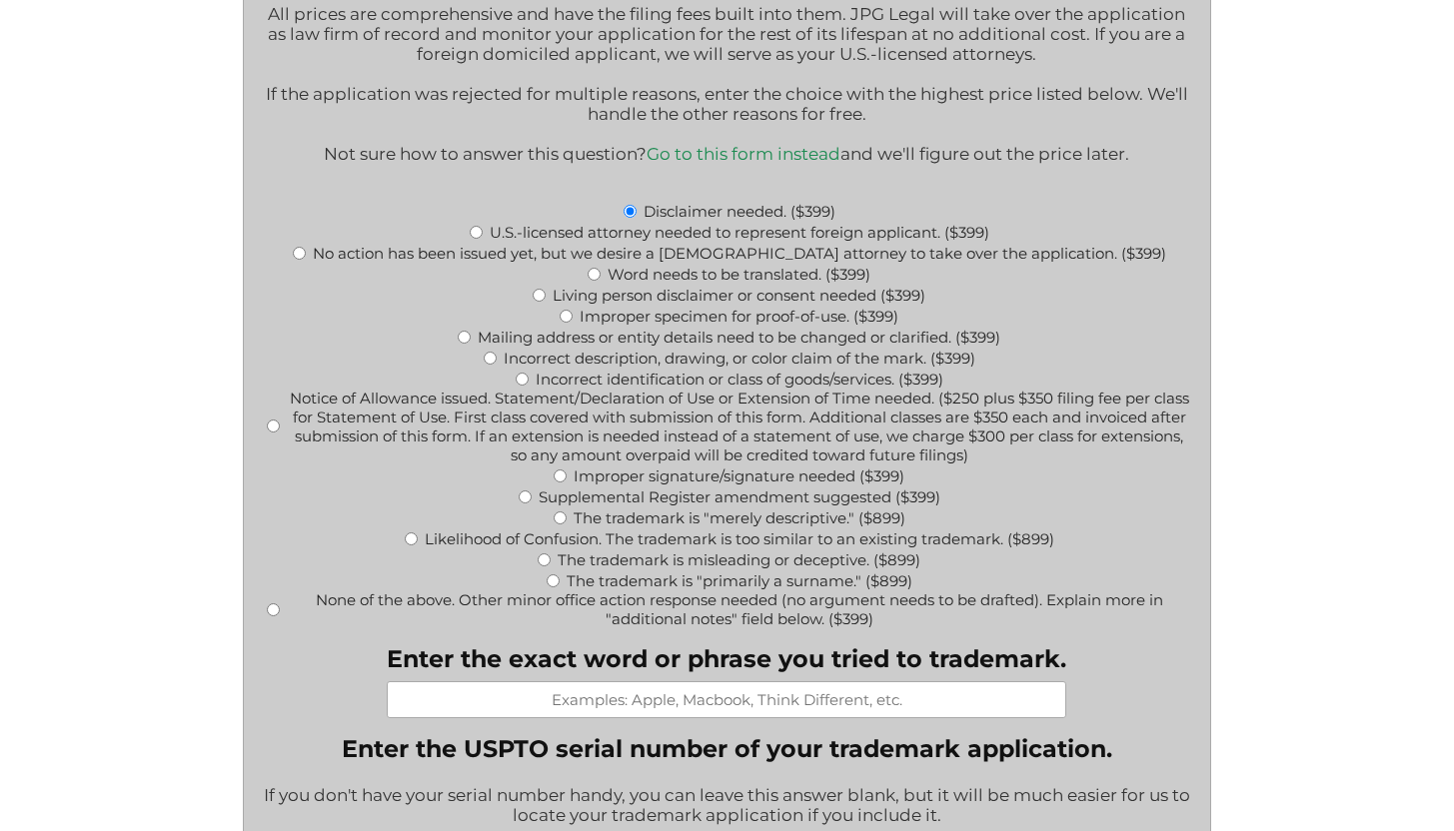
scroll to position [765, 0]
